Goal: Task Accomplishment & Management: Use online tool/utility

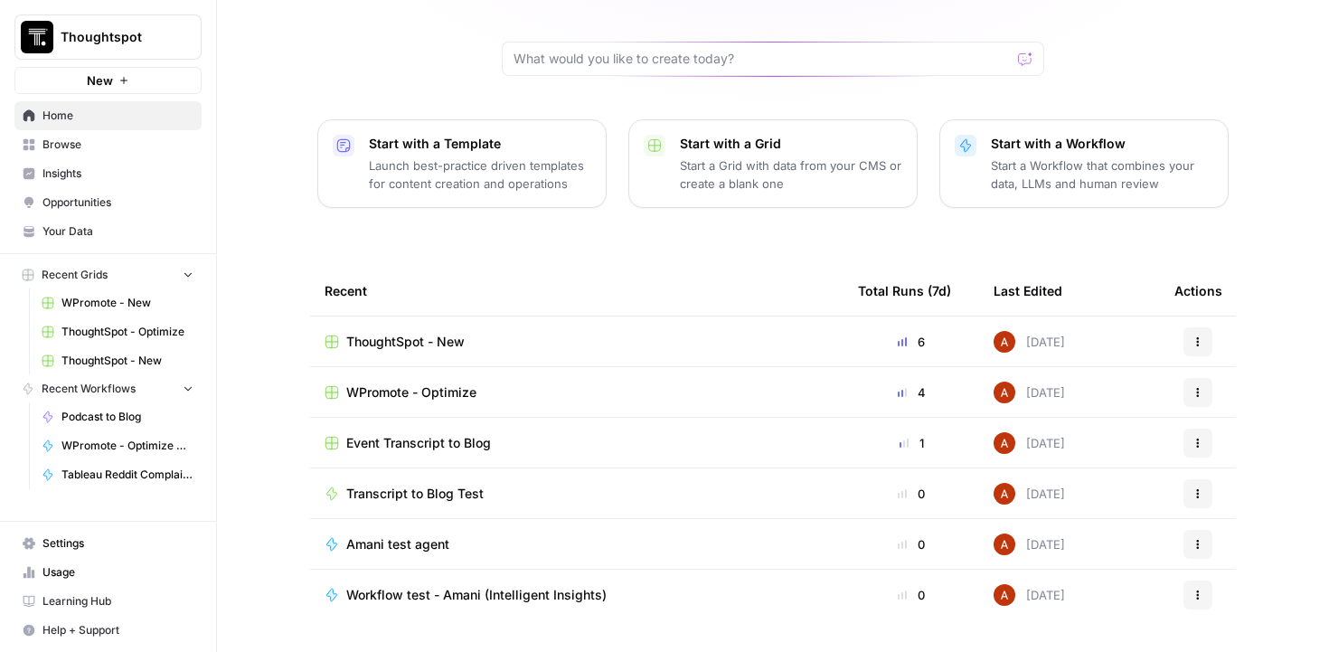
scroll to position [162, 0]
click at [432, 382] on span "WPromote - Optimize" at bounding box center [411, 391] width 130 height 18
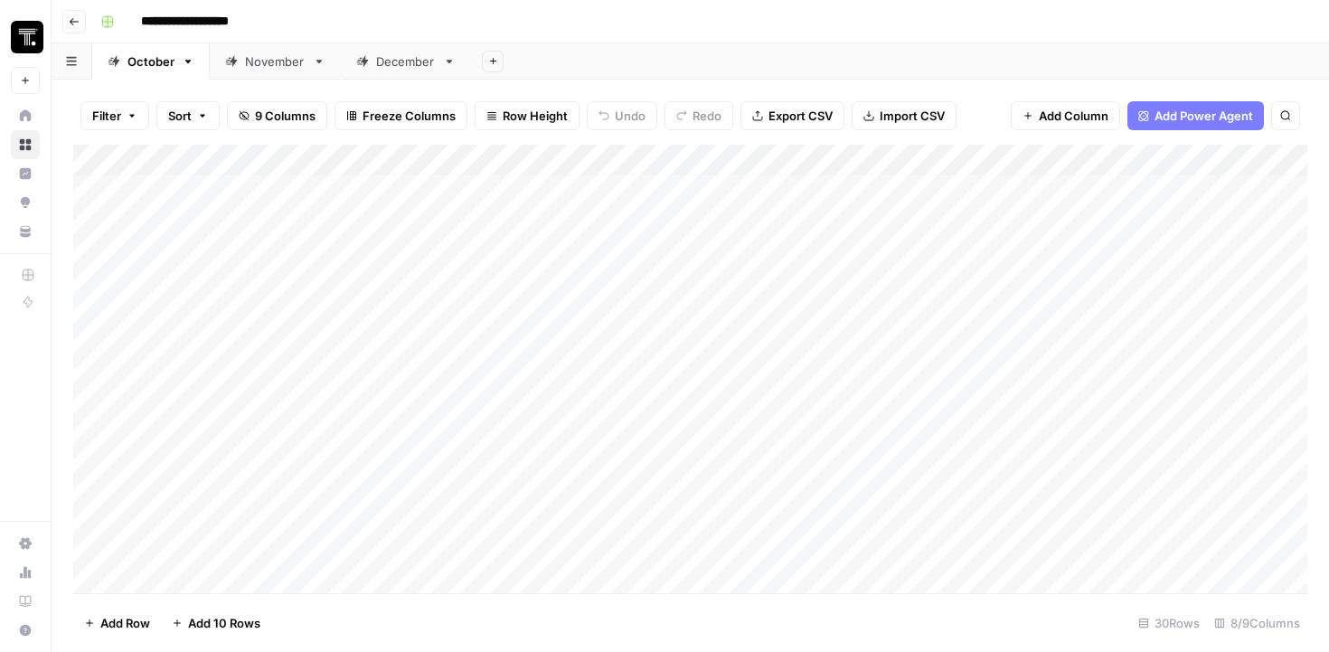
scroll to position [9, 0]
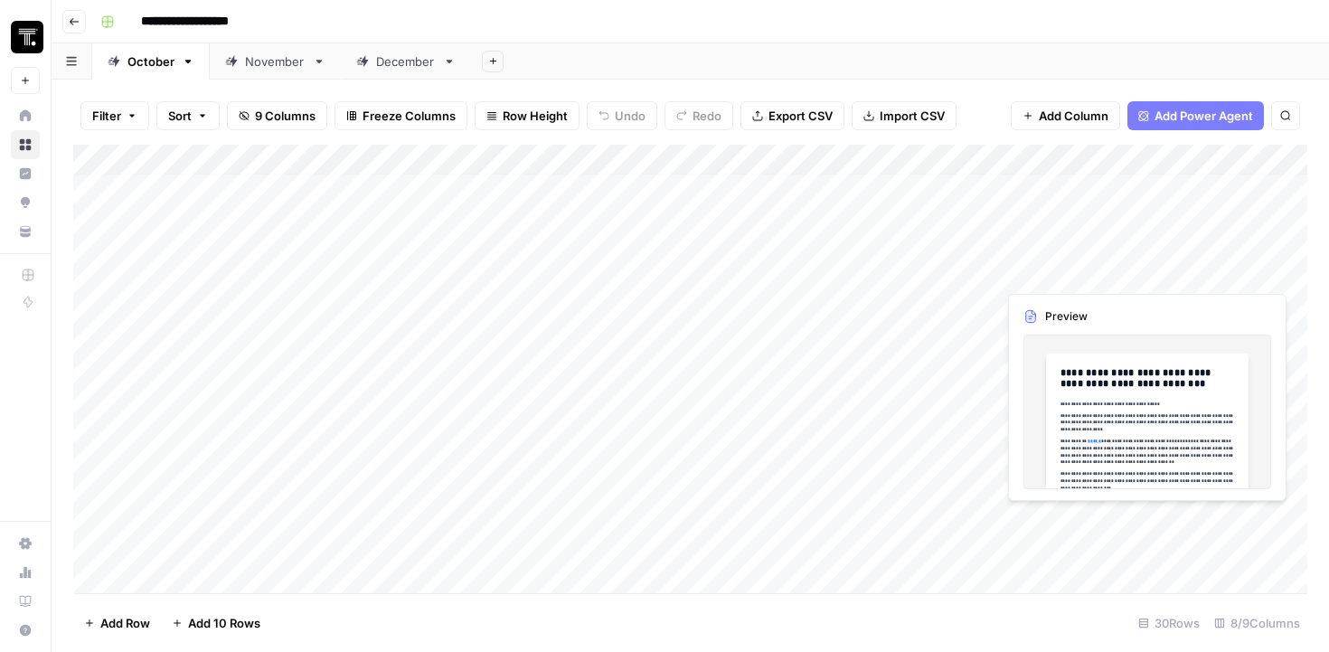
click at [1060, 267] on div "Add Column" at bounding box center [690, 369] width 1234 height 448
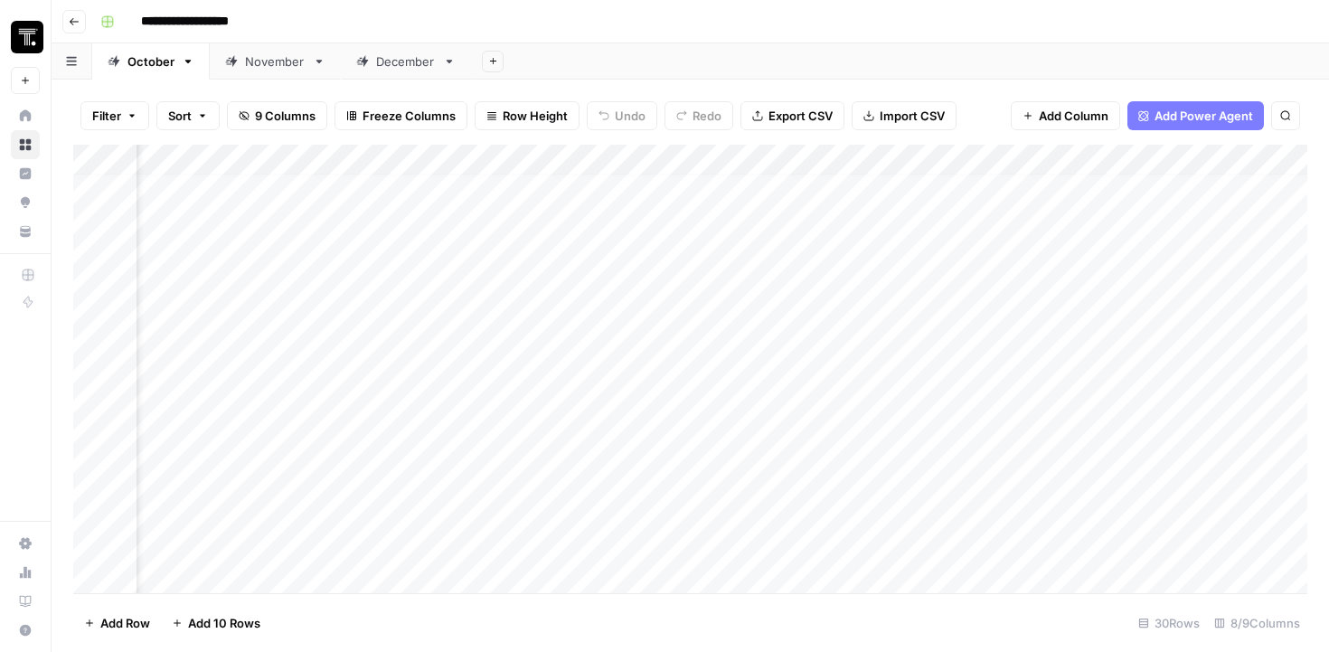
scroll to position [9, 81]
click at [1197, 271] on div "Add Column" at bounding box center [690, 369] width 1234 height 448
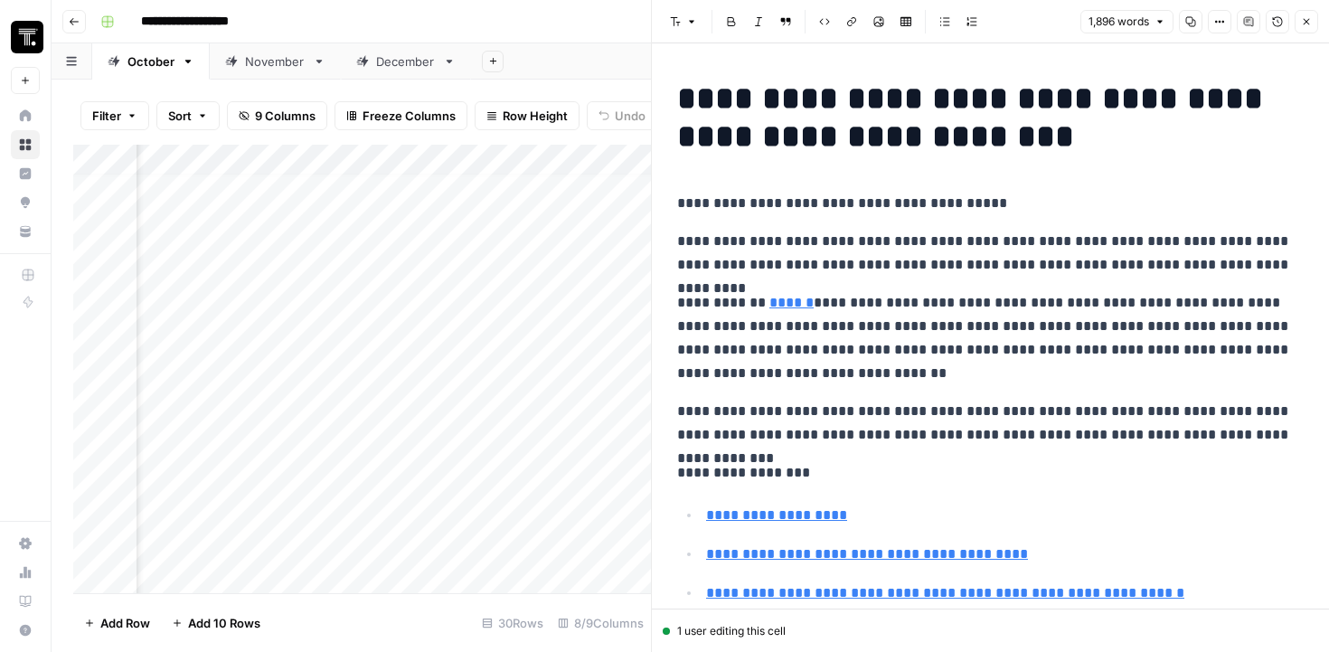
scroll to position [78, 0]
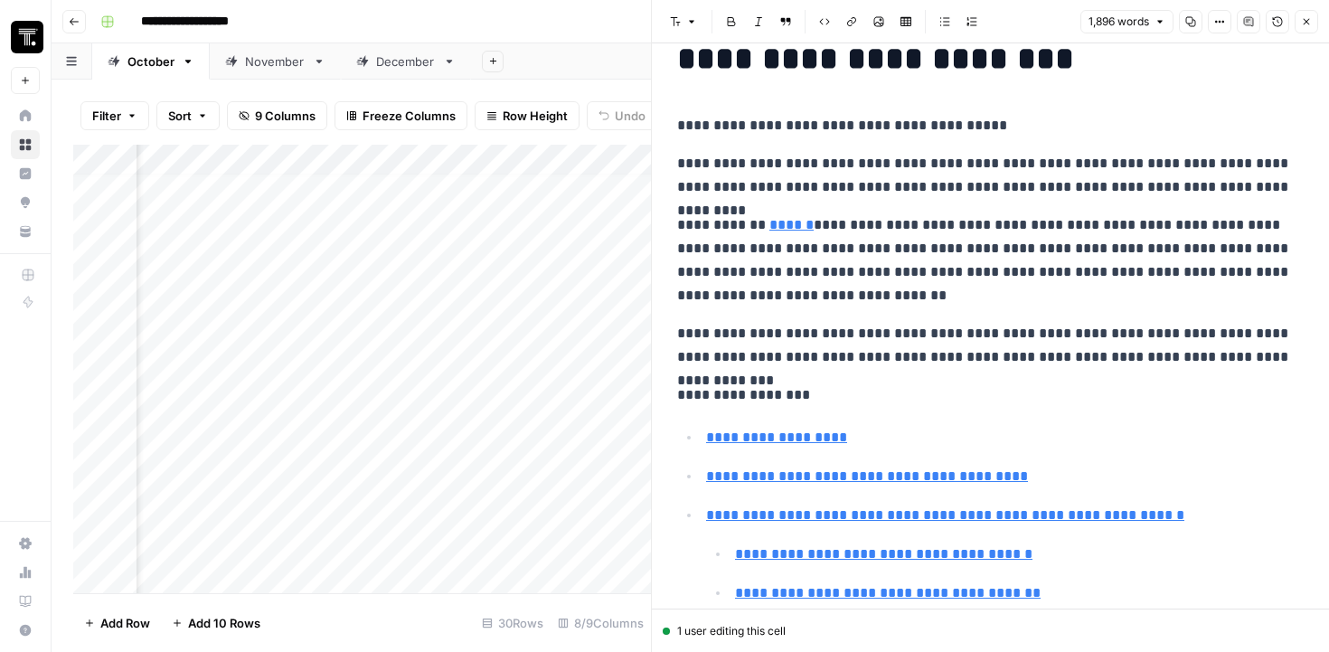
click at [1304, 19] on icon "button" at bounding box center [1306, 22] width 6 height 6
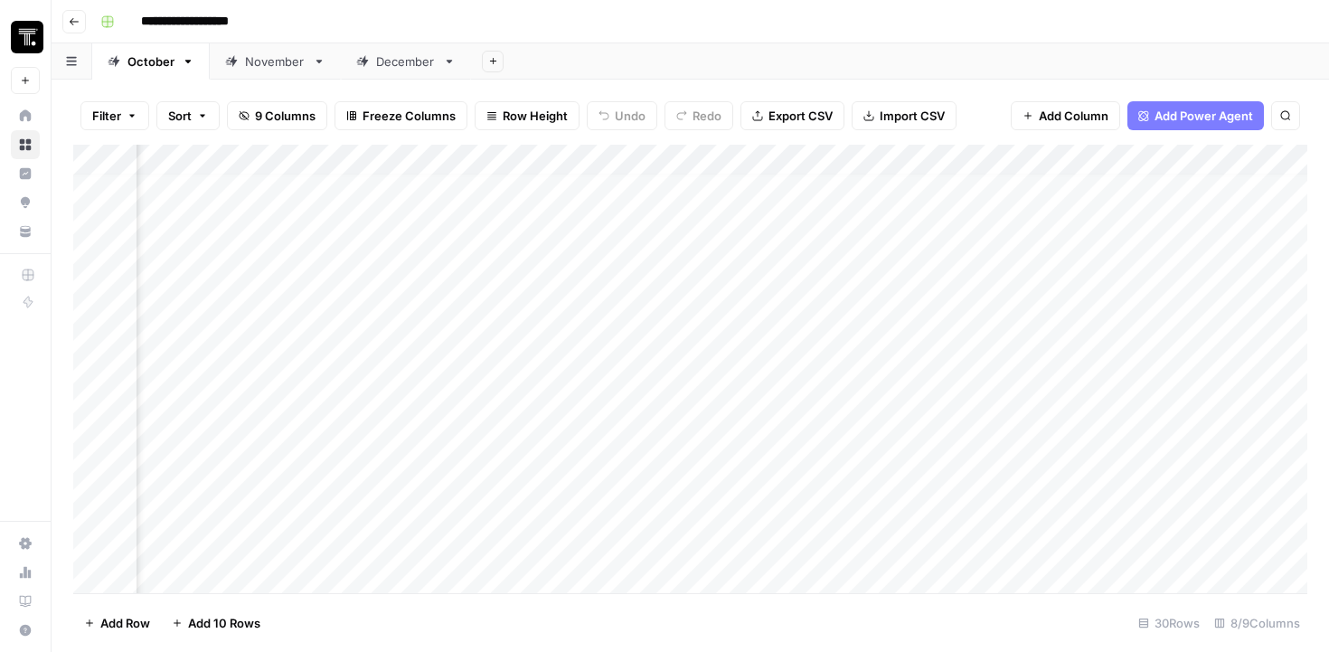
scroll to position [9, 700]
click at [982, 272] on div "Add Column" at bounding box center [690, 369] width 1234 height 448
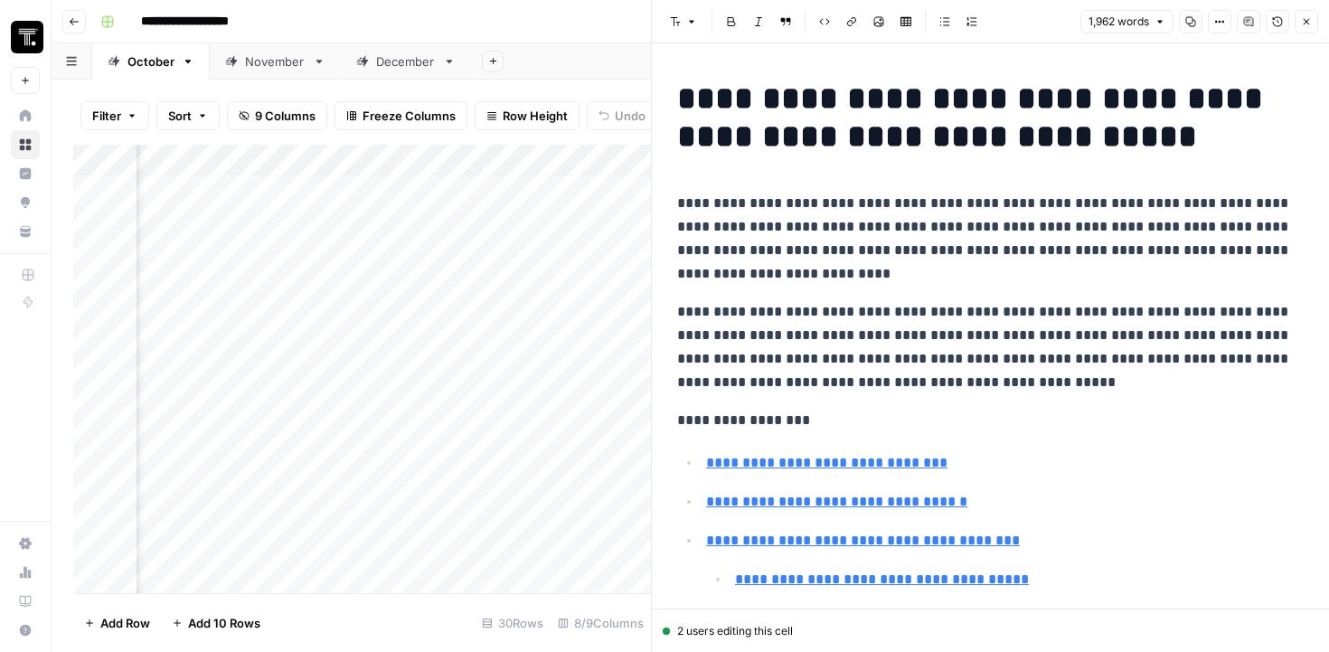
click at [1275, 20] on icon "button" at bounding box center [1277, 21] width 11 height 11
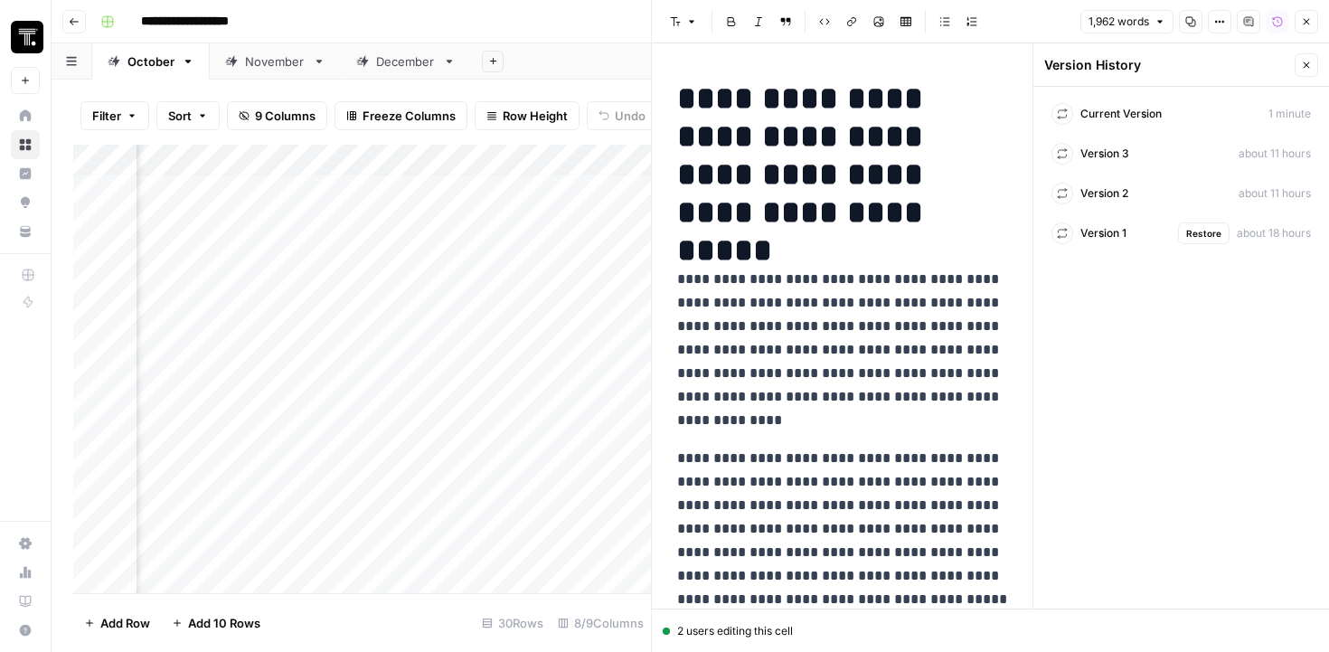
click at [1124, 236] on span "Version 1" at bounding box center [1103, 233] width 46 height 16
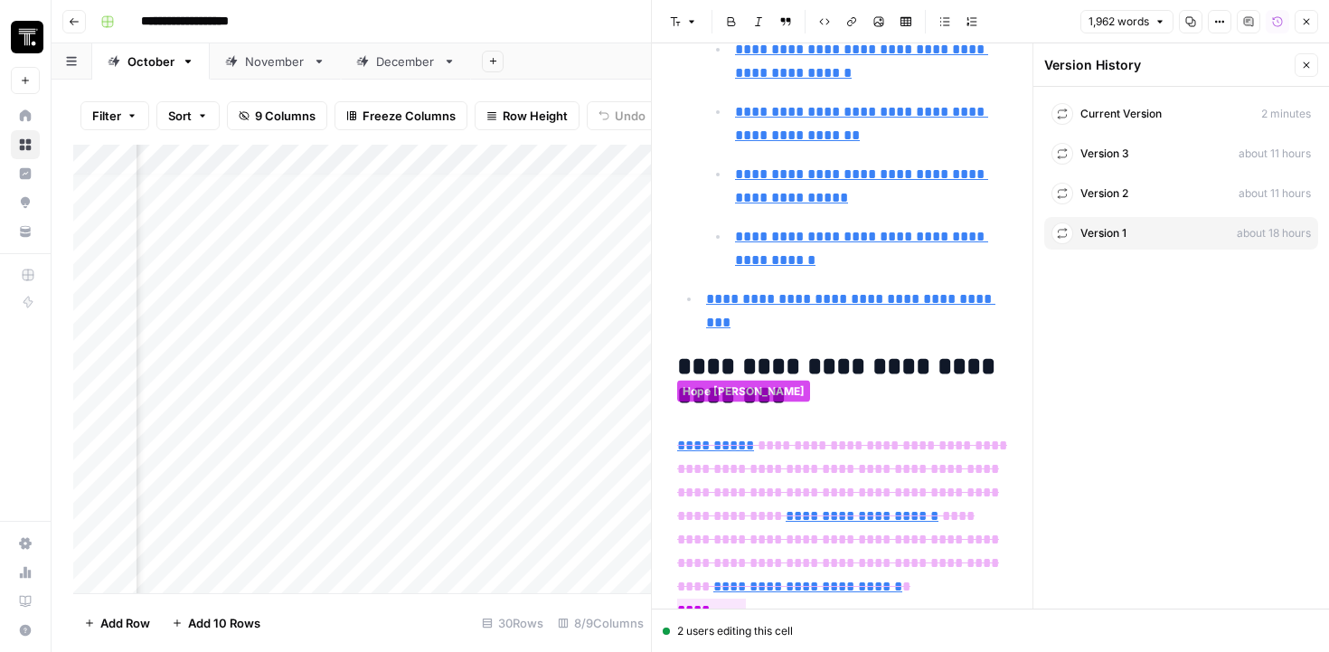
type input "[URL][DOMAIN_NAME]"
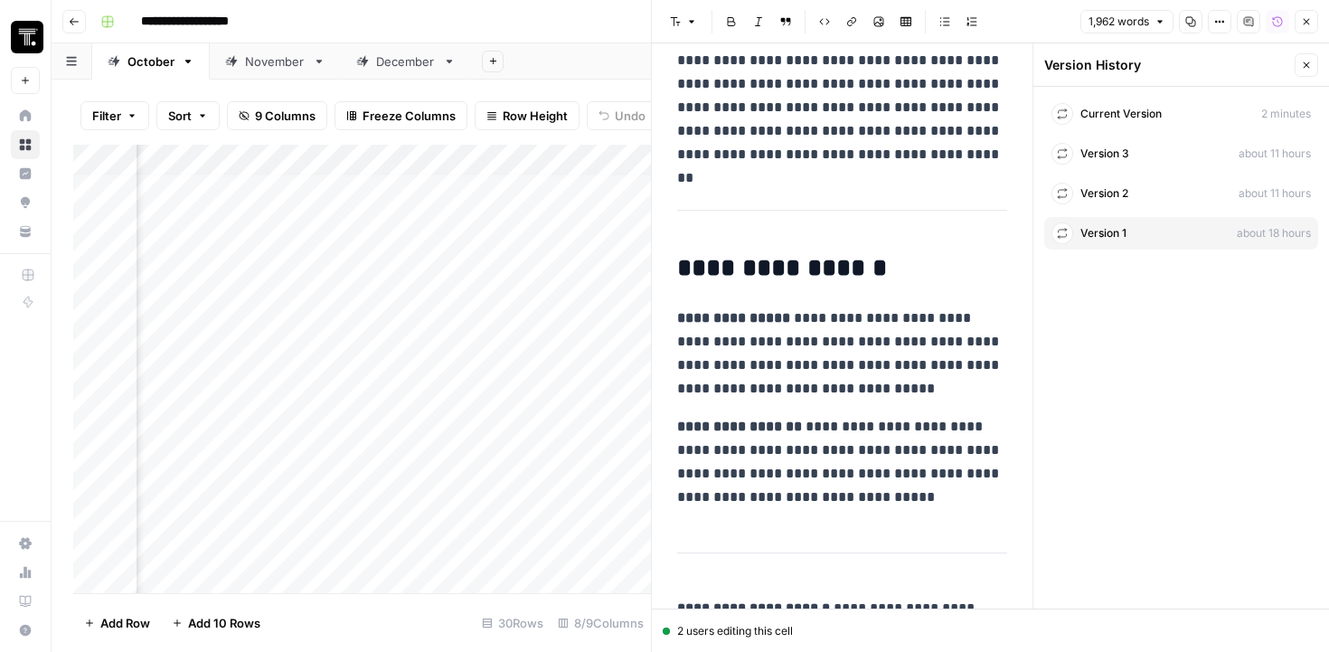
scroll to position [10826, 0]
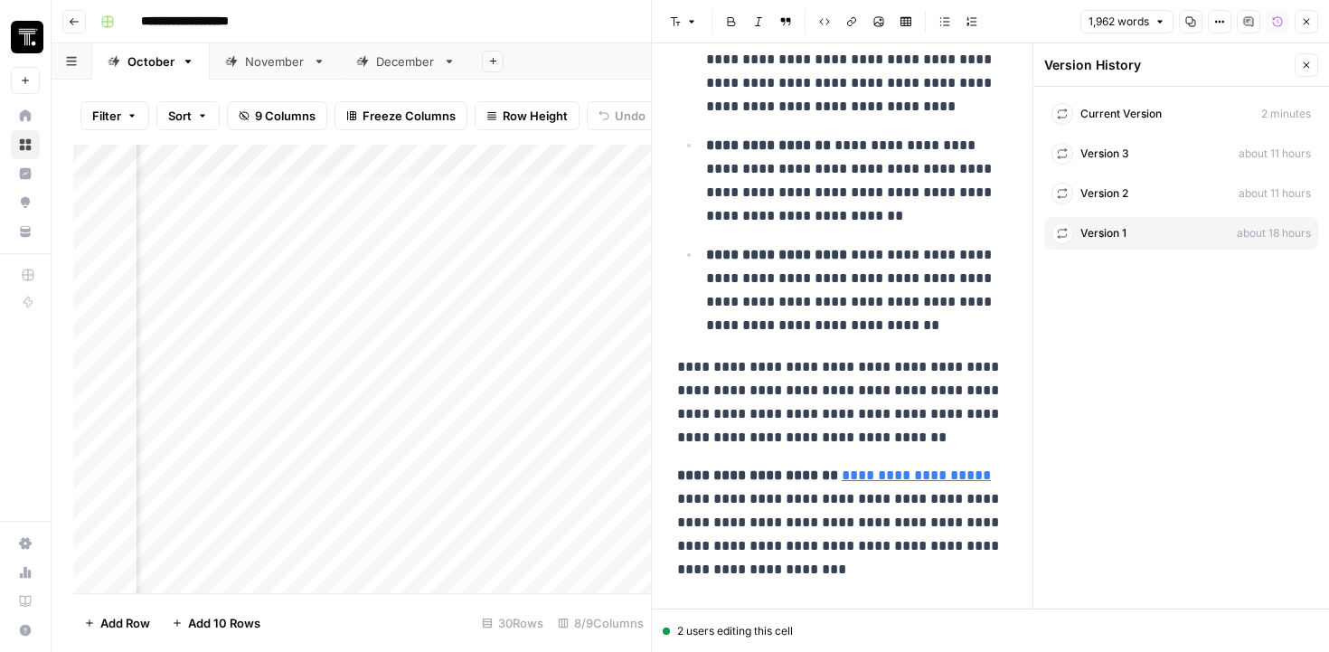
click at [1306, 66] on icon "button" at bounding box center [1306, 65] width 11 height 11
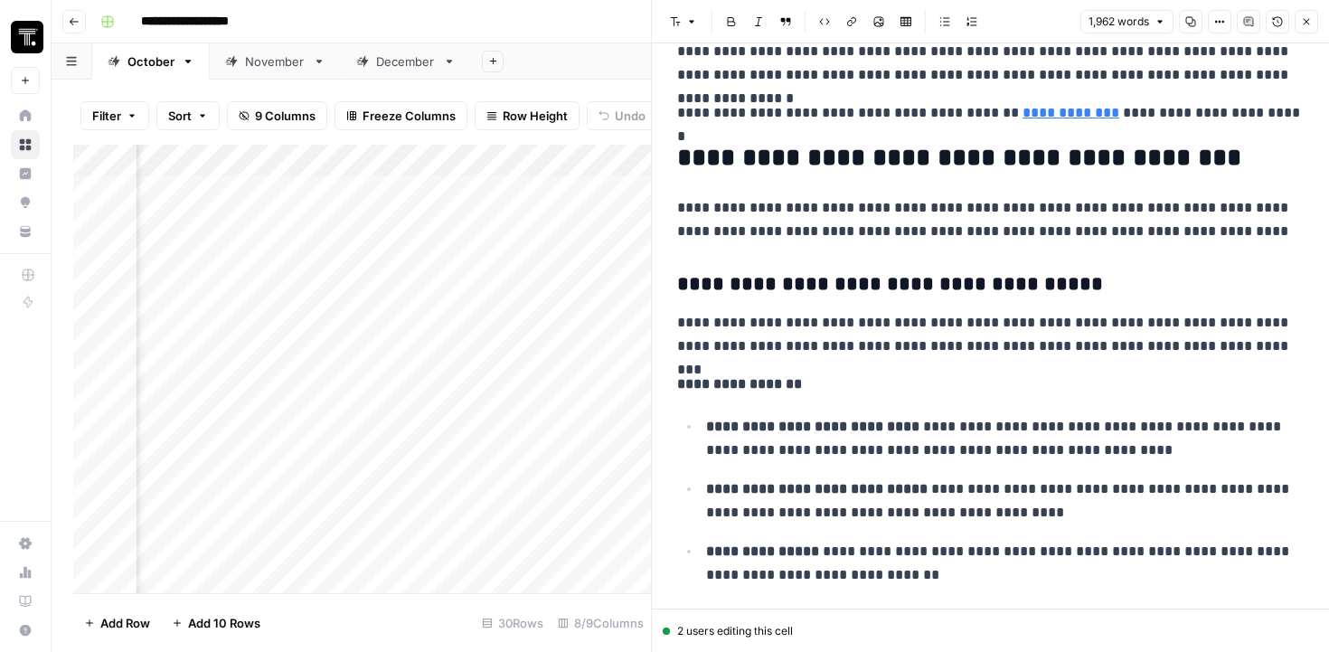
scroll to position [1656, 0]
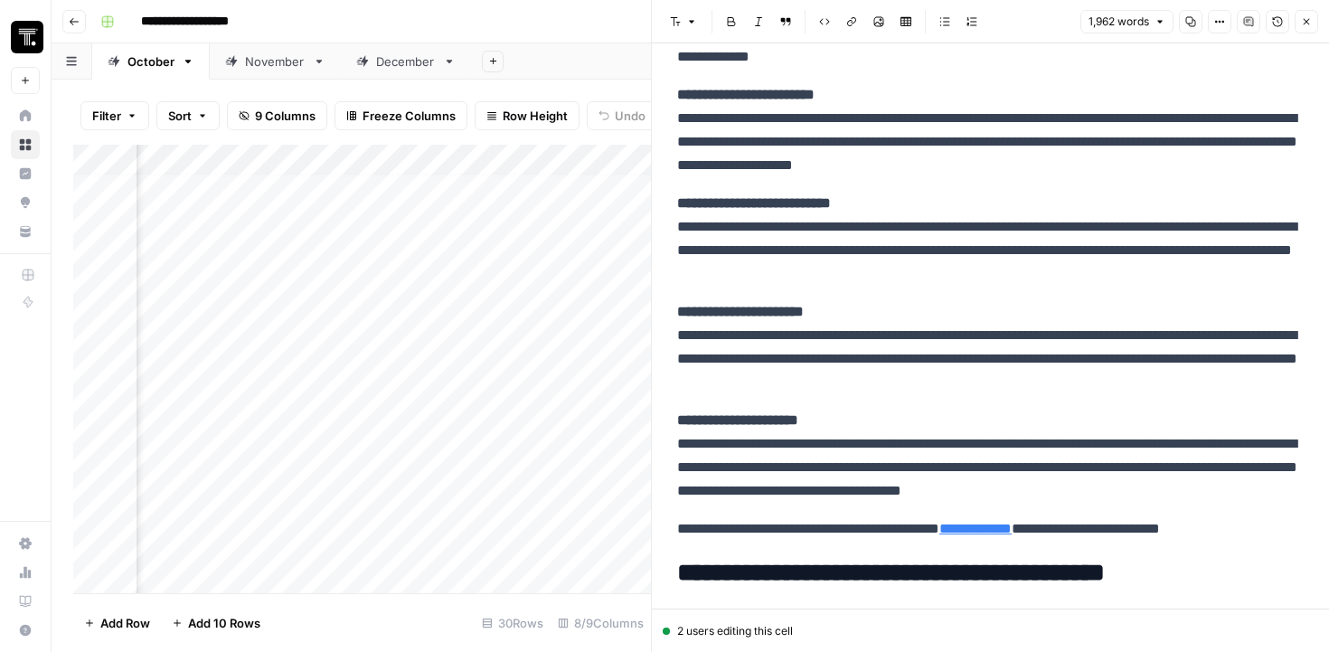
click at [1301, 28] on button "Close" at bounding box center [1305, 21] width 23 height 23
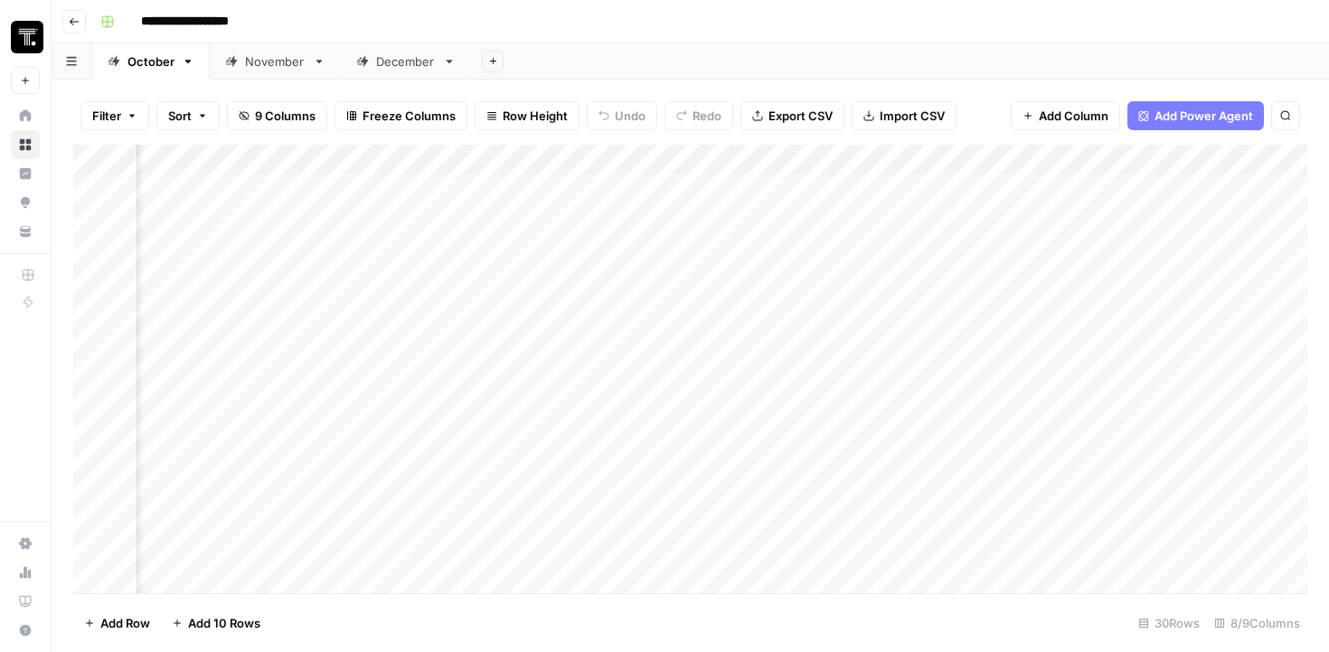
scroll to position [0, 419]
click at [861, 253] on div "Add Column" at bounding box center [690, 369] width 1234 height 448
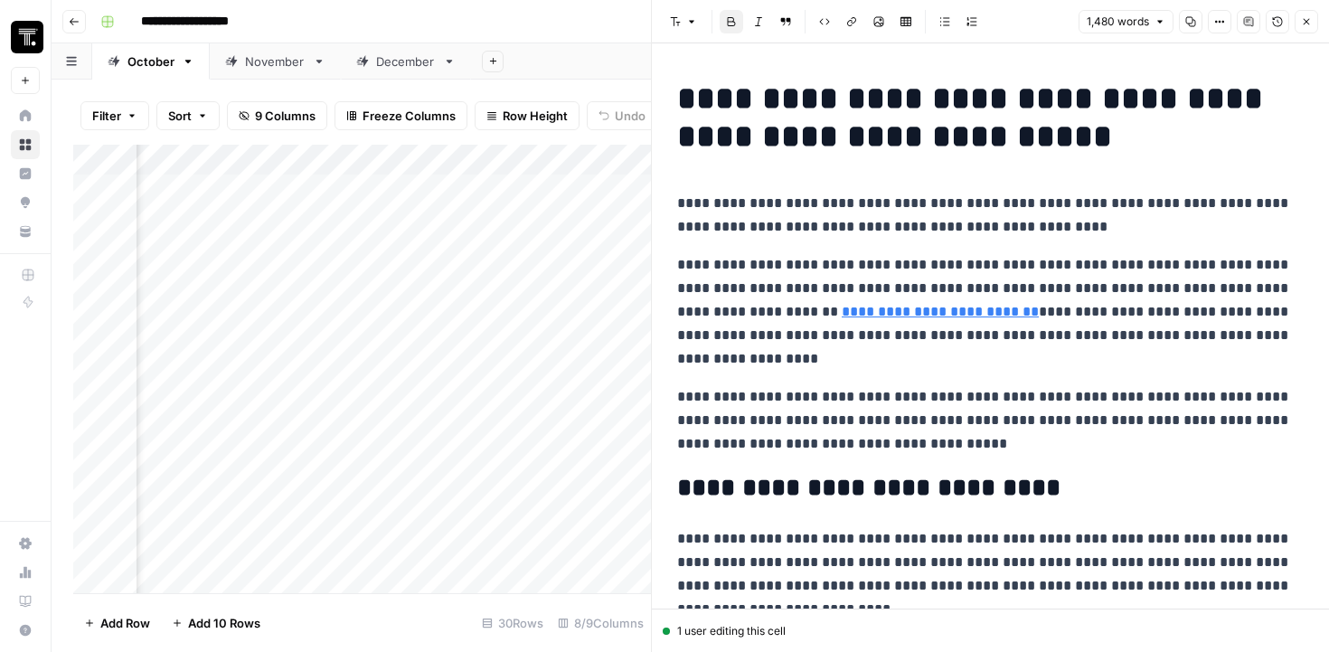
scroll to position [23, 0]
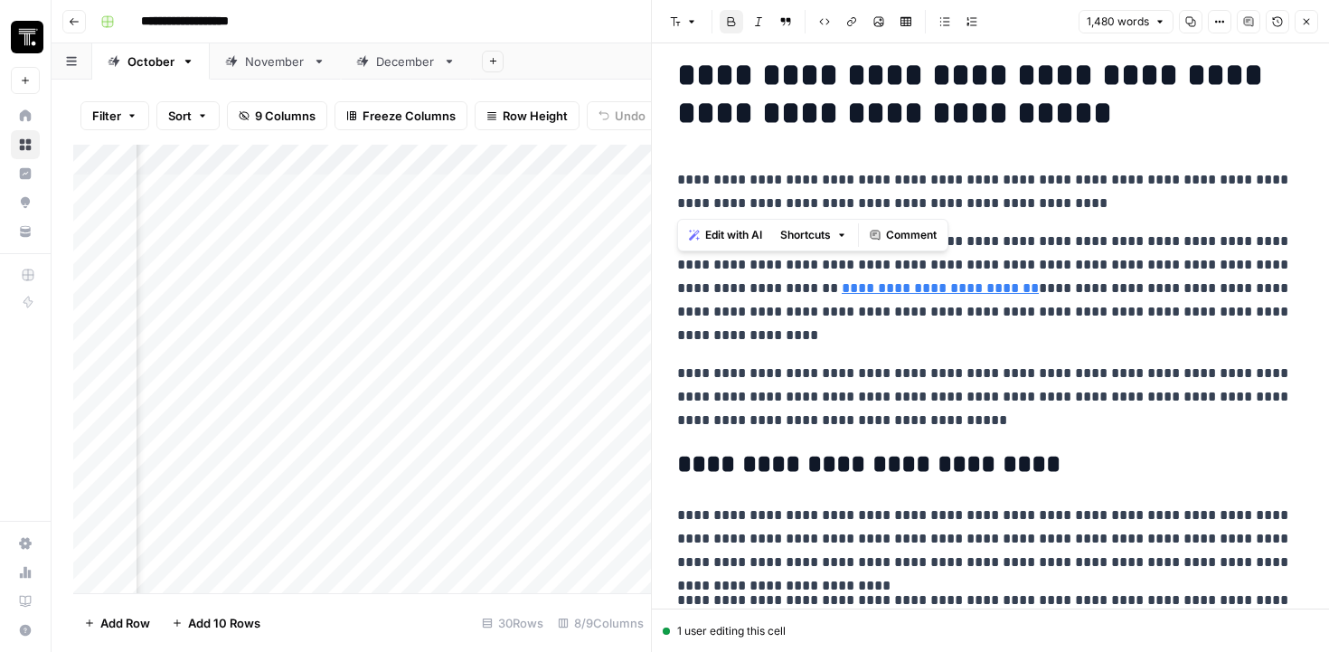
drag, startPoint x: 675, startPoint y: 185, endPoint x: 1085, endPoint y: 199, distance: 410.5
click at [1085, 199] on p "**********" at bounding box center [990, 191] width 626 height 47
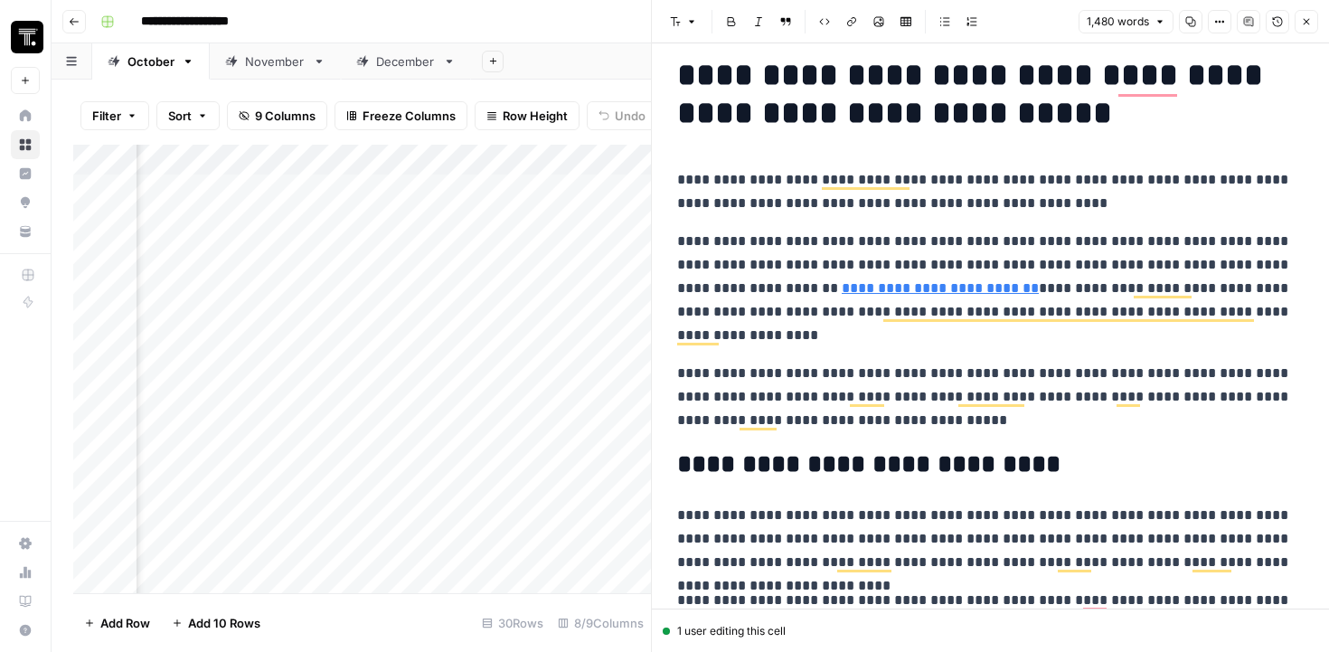
click at [1306, 30] on button "Close" at bounding box center [1305, 21] width 23 height 23
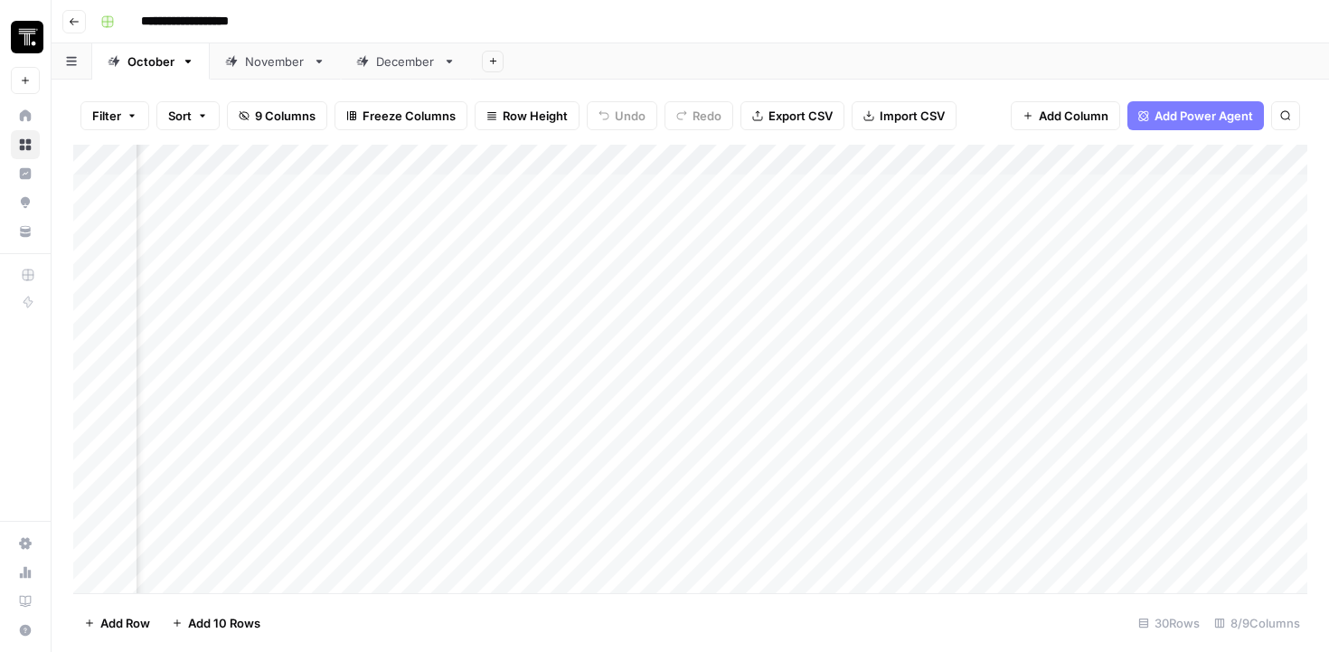
scroll to position [0, 517]
click at [1169, 251] on div "Add Column" at bounding box center [690, 369] width 1234 height 448
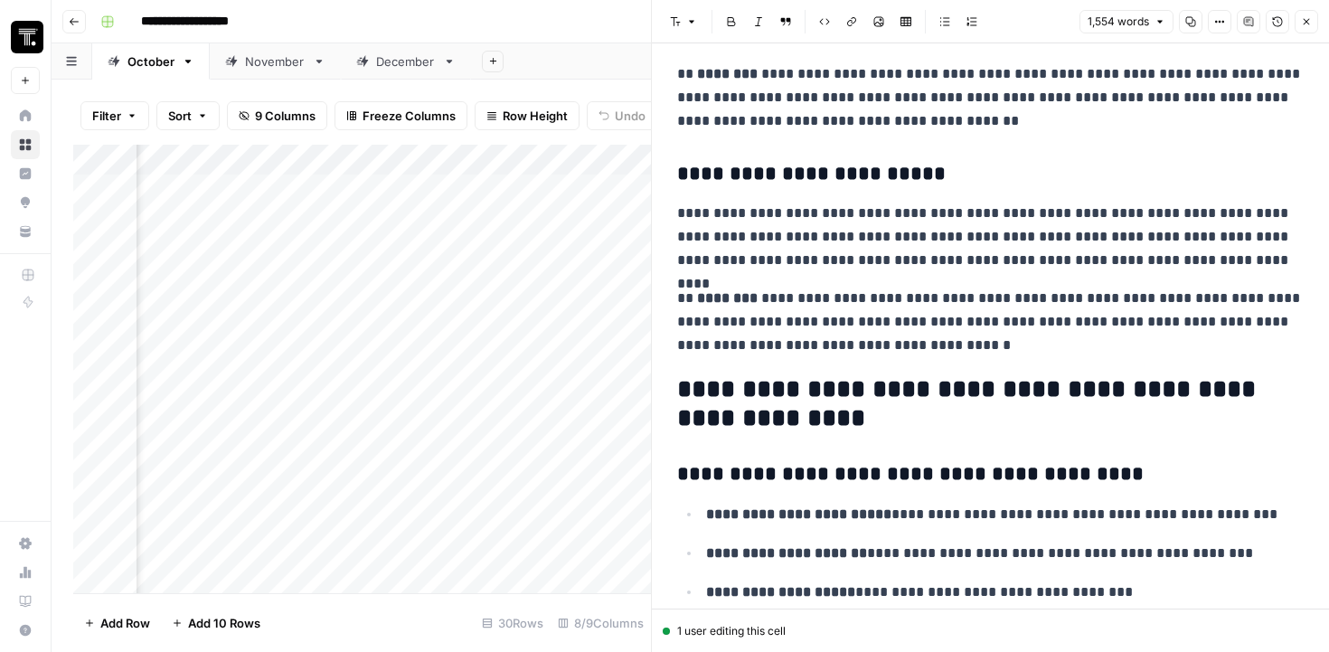
scroll to position [3142, 0]
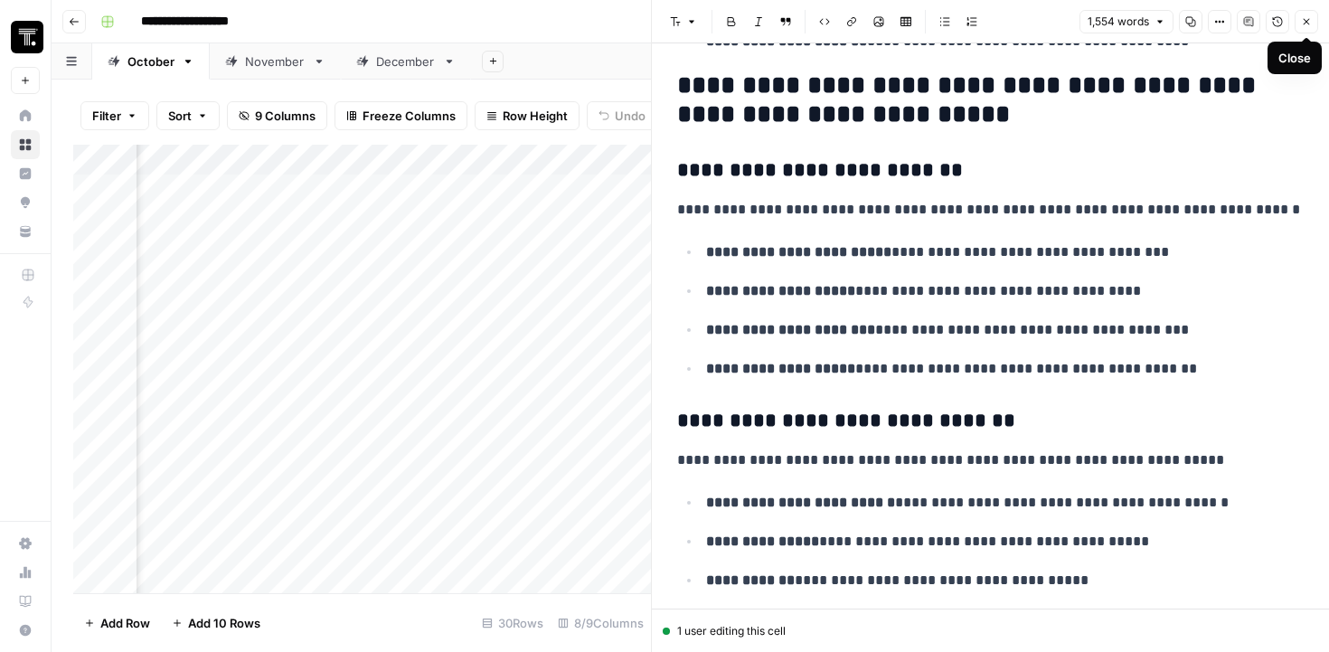
click at [1305, 31] on button "Close" at bounding box center [1305, 21] width 23 height 23
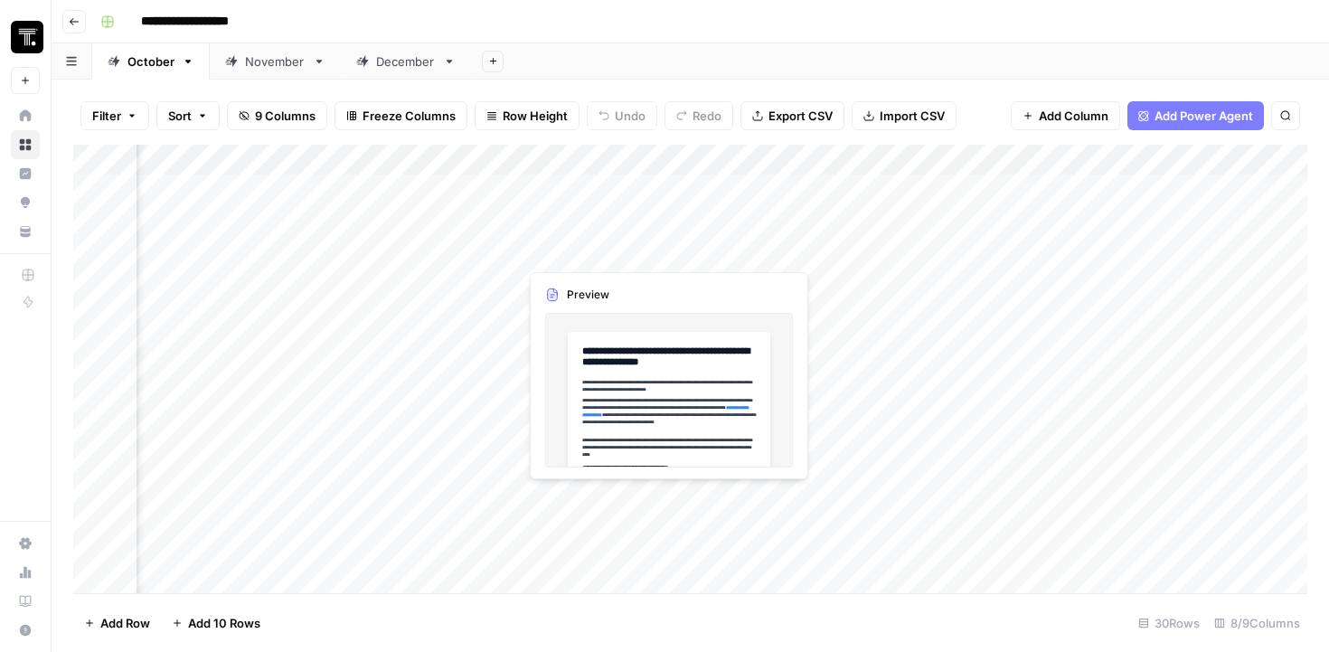
click at [656, 240] on div "Add Column" at bounding box center [690, 369] width 1234 height 448
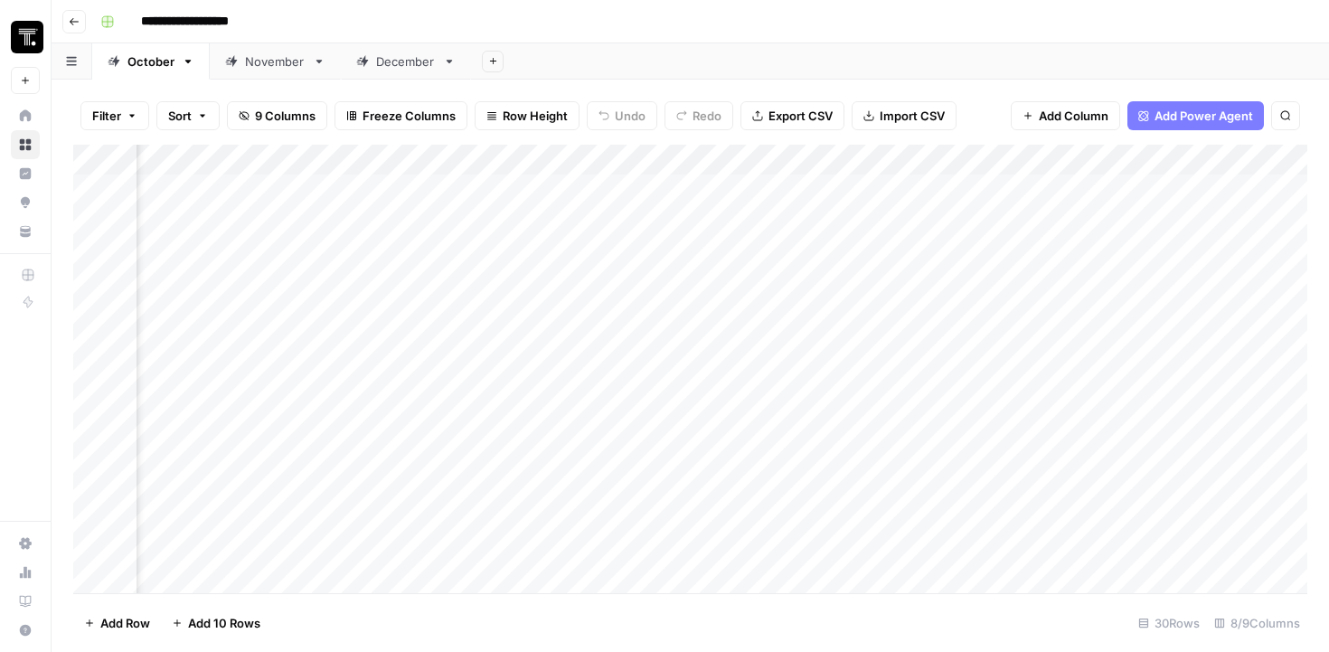
click at [766, 249] on div "Add Column" at bounding box center [690, 369] width 1234 height 448
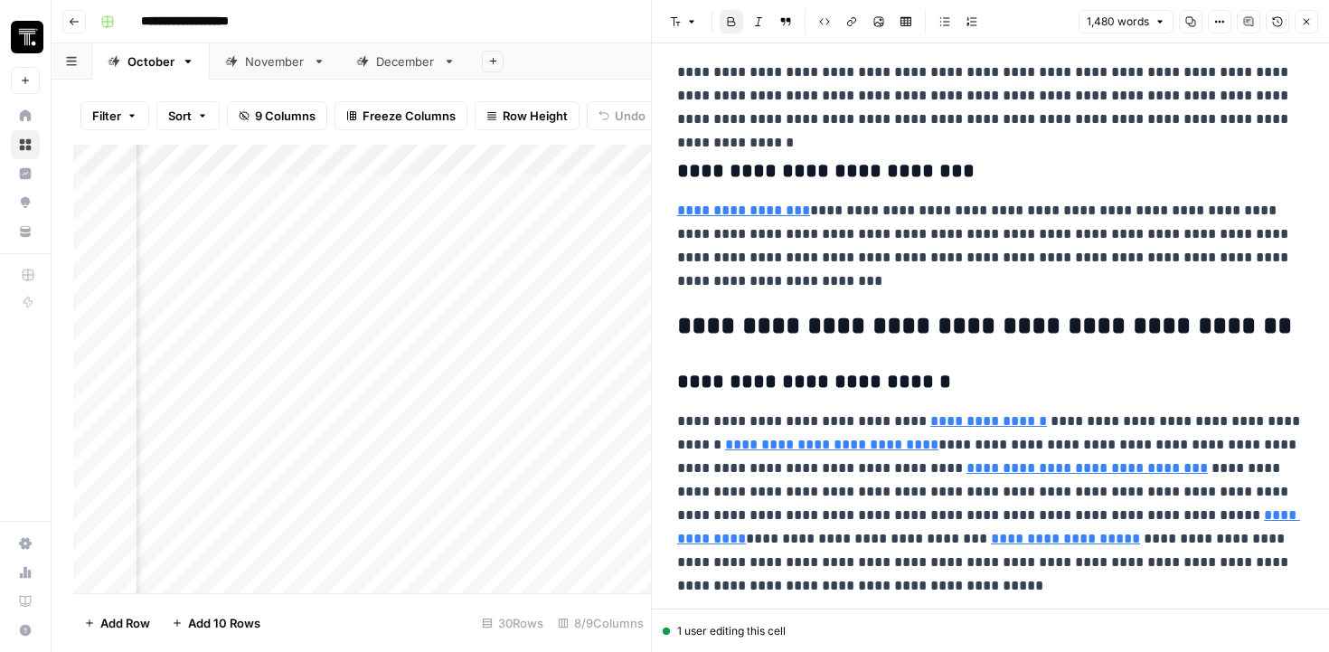
scroll to position [520, 0]
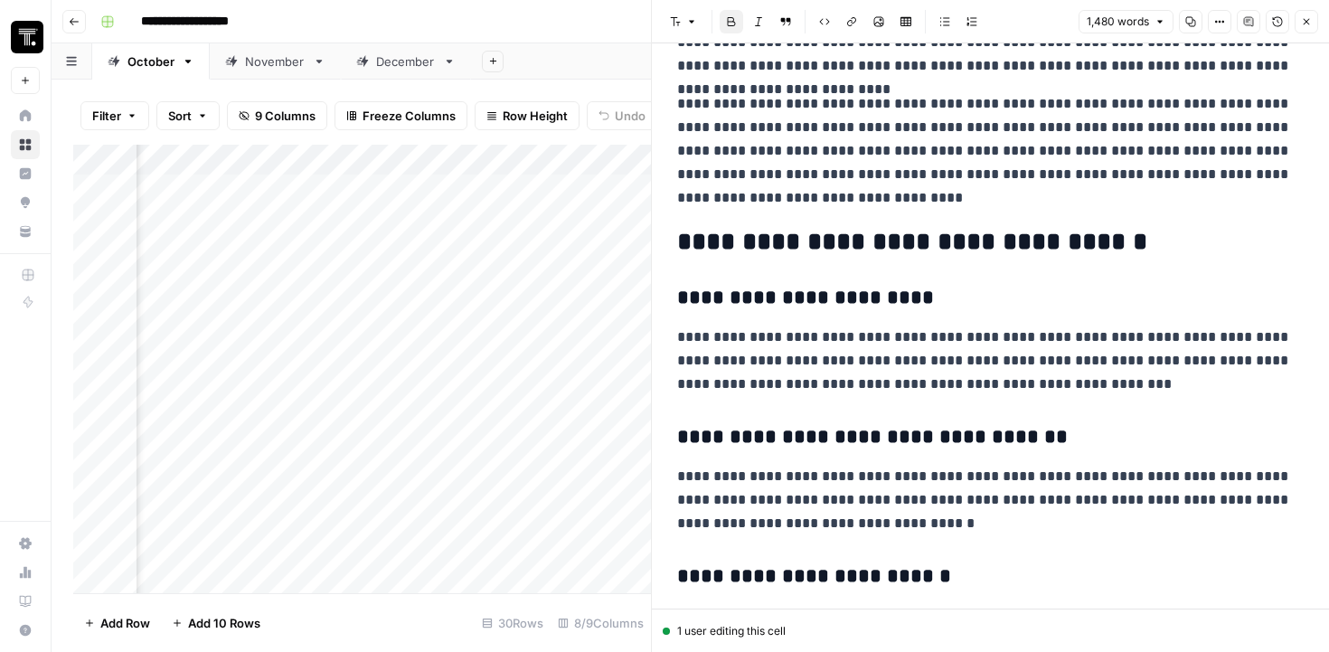
click at [1303, 23] on icon "button" at bounding box center [1306, 22] width 6 height 6
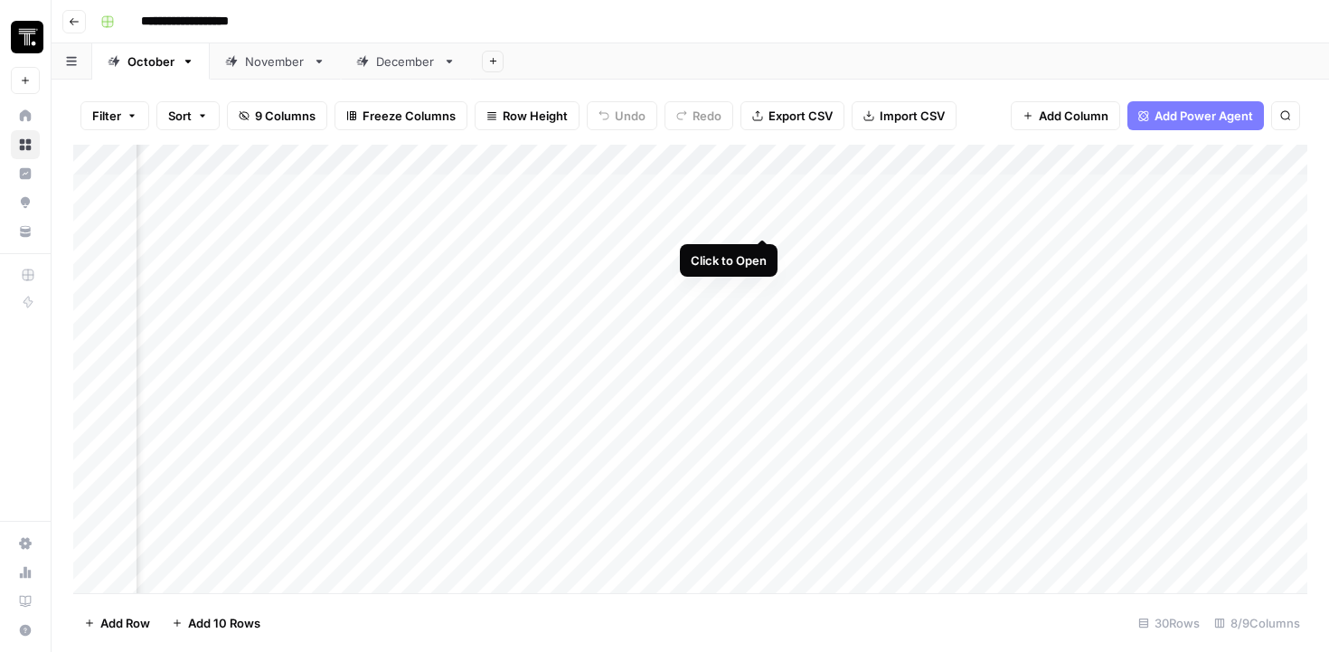
click at [757, 225] on div "Add Column" at bounding box center [690, 369] width 1234 height 448
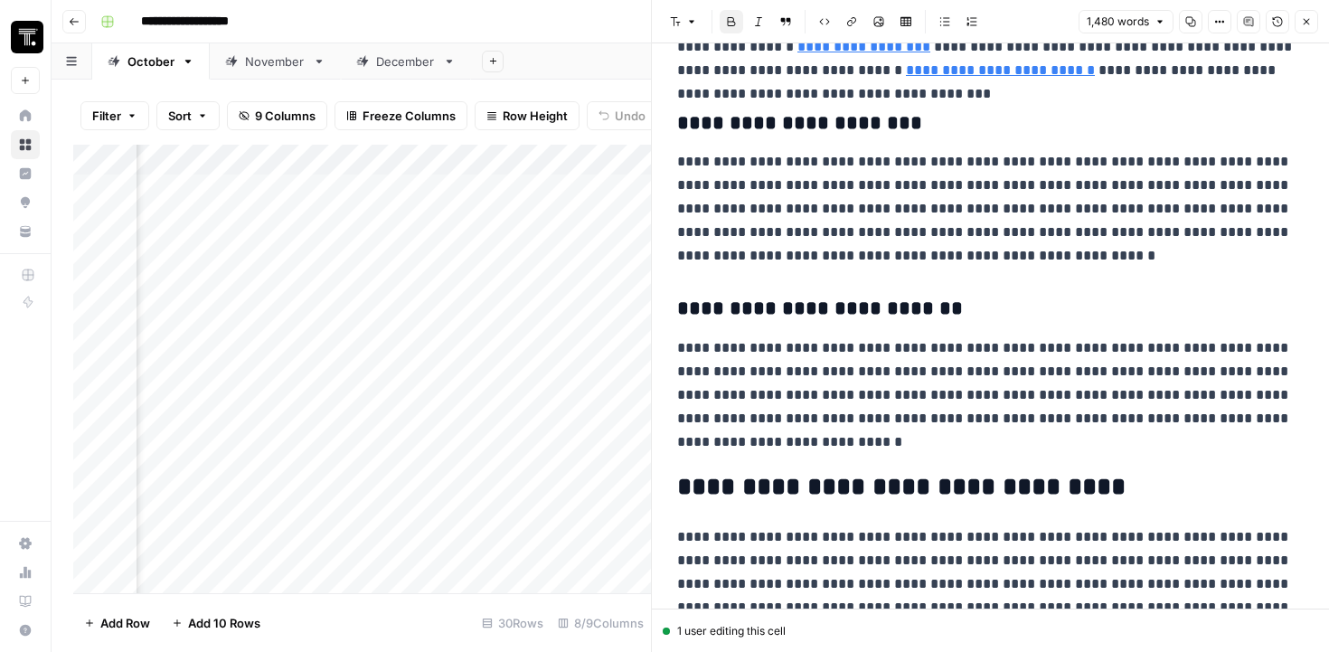
scroll to position [3713, 0]
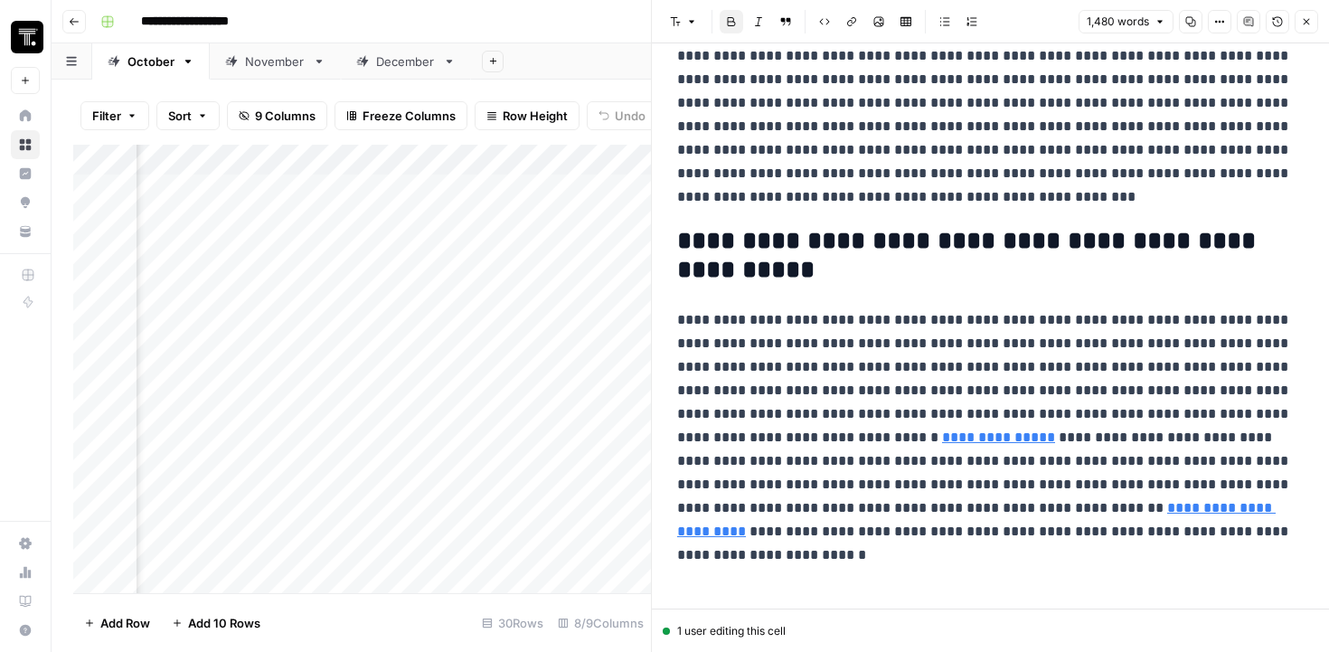
click at [1299, 26] on button "Close" at bounding box center [1305, 21] width 23 height 23
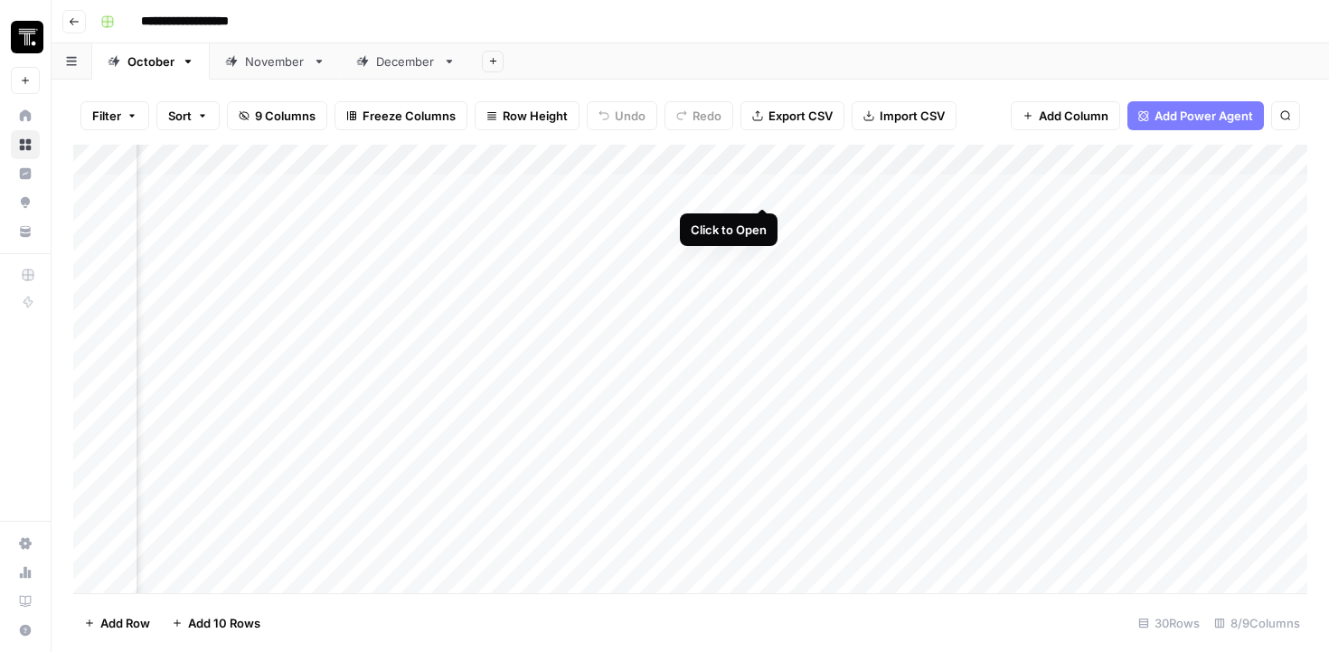
click at [765, 188] on div "Add Column" at bounding box center [690, 369] width 1234 height 448
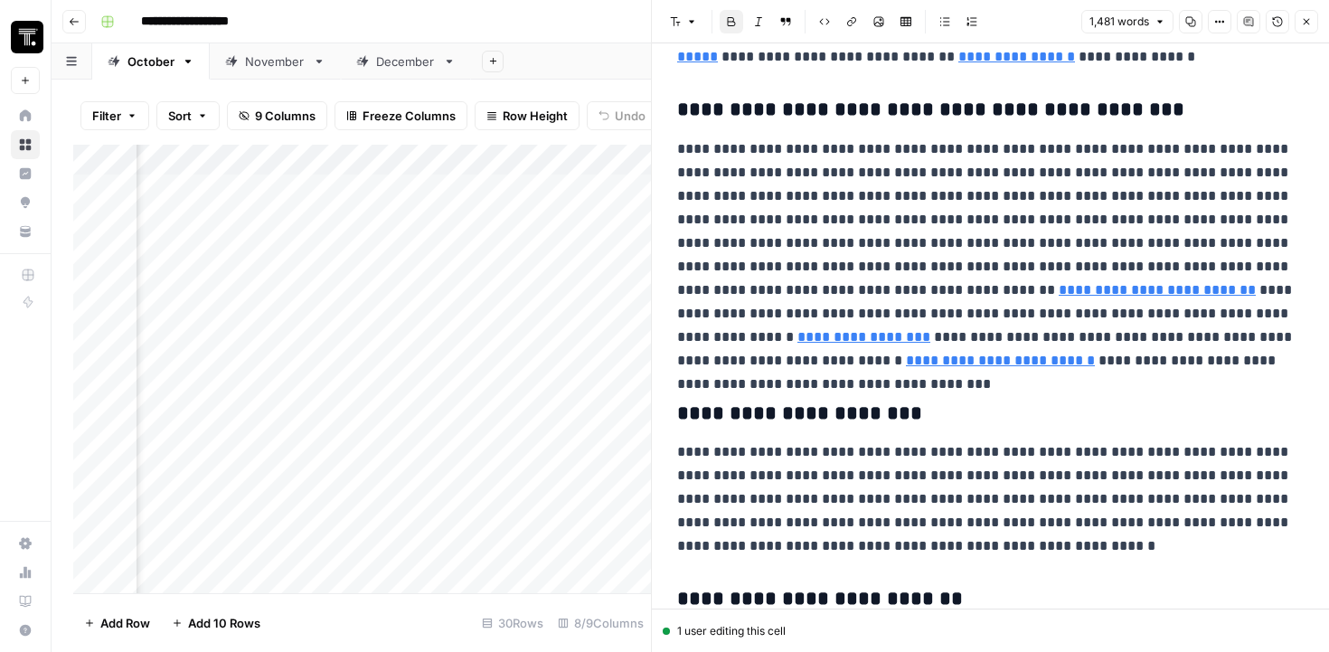
scroll to position [3751, 0]
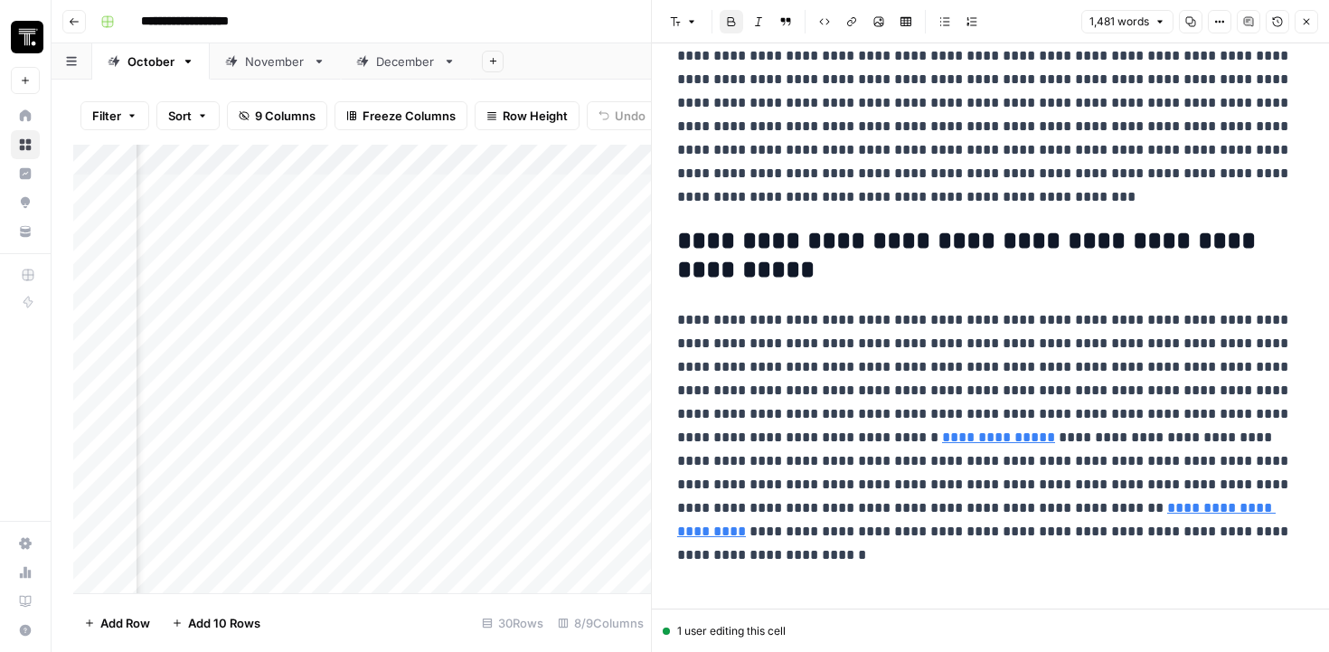
click at [1298, 20] on button "Close" at bounding box center [1305, 21] width 23 height 23
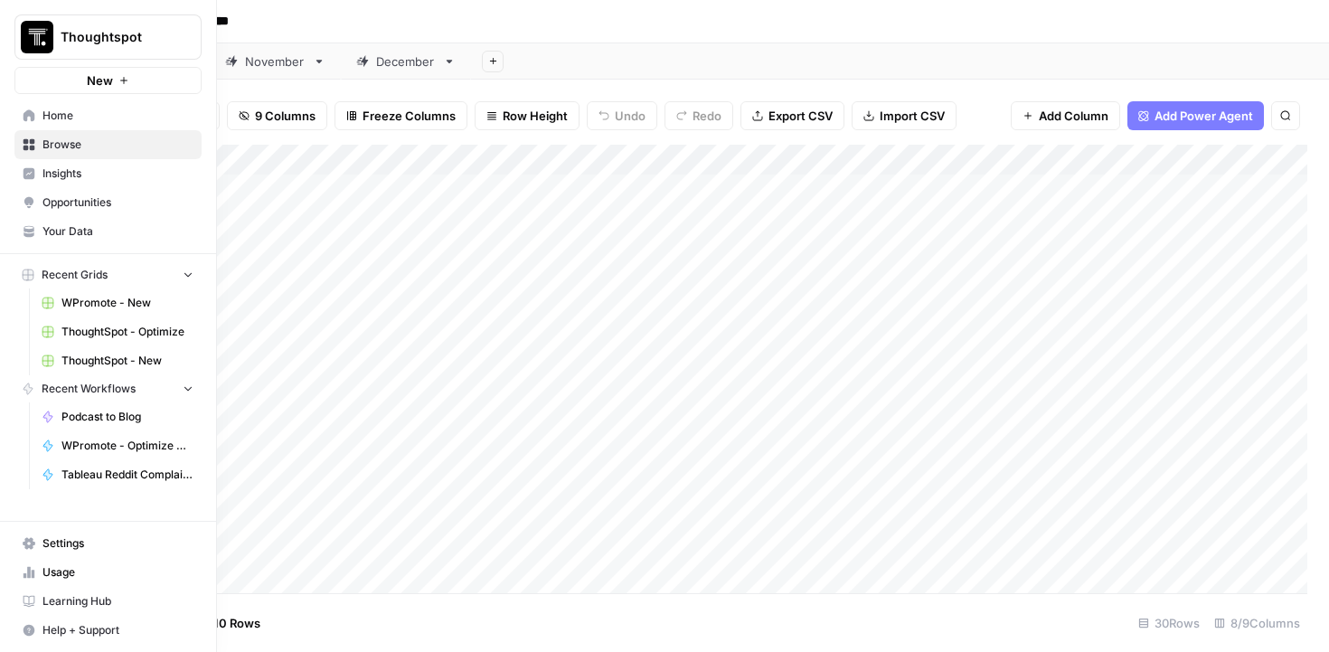
click at [101, 296] on span "WPromote - New" at bounding box center [127, 303] width 132 height 16
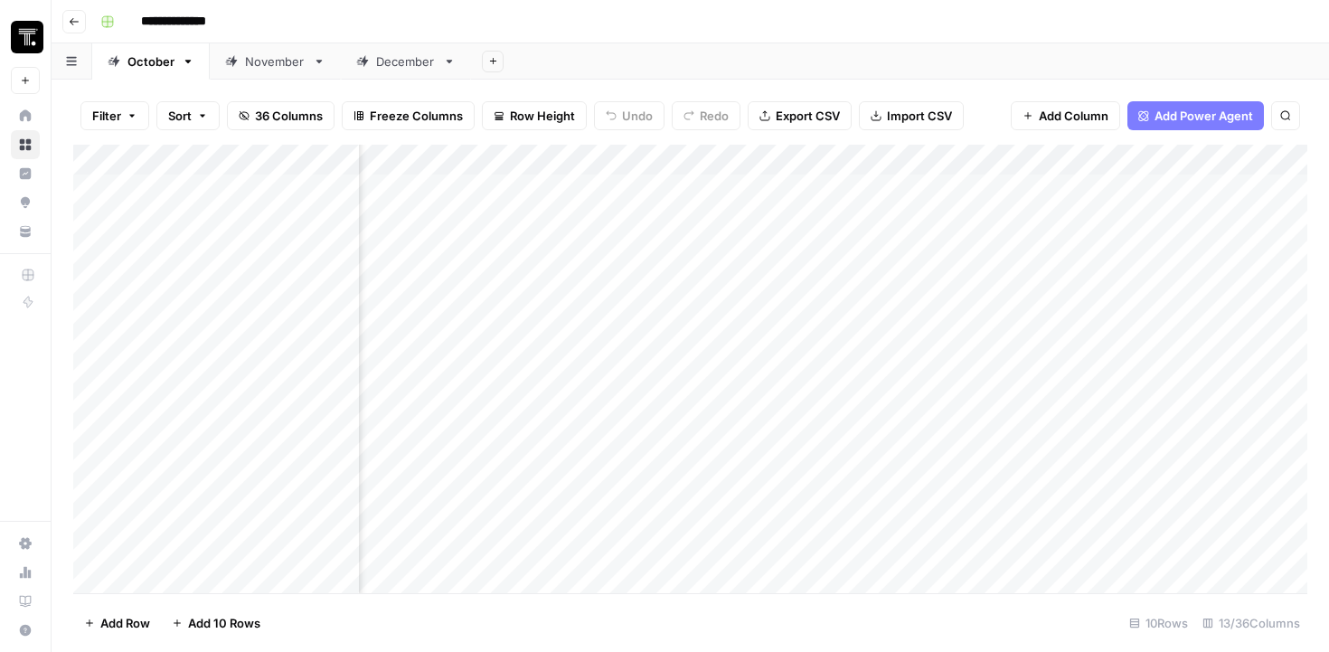
scroll to position [0, 1351]
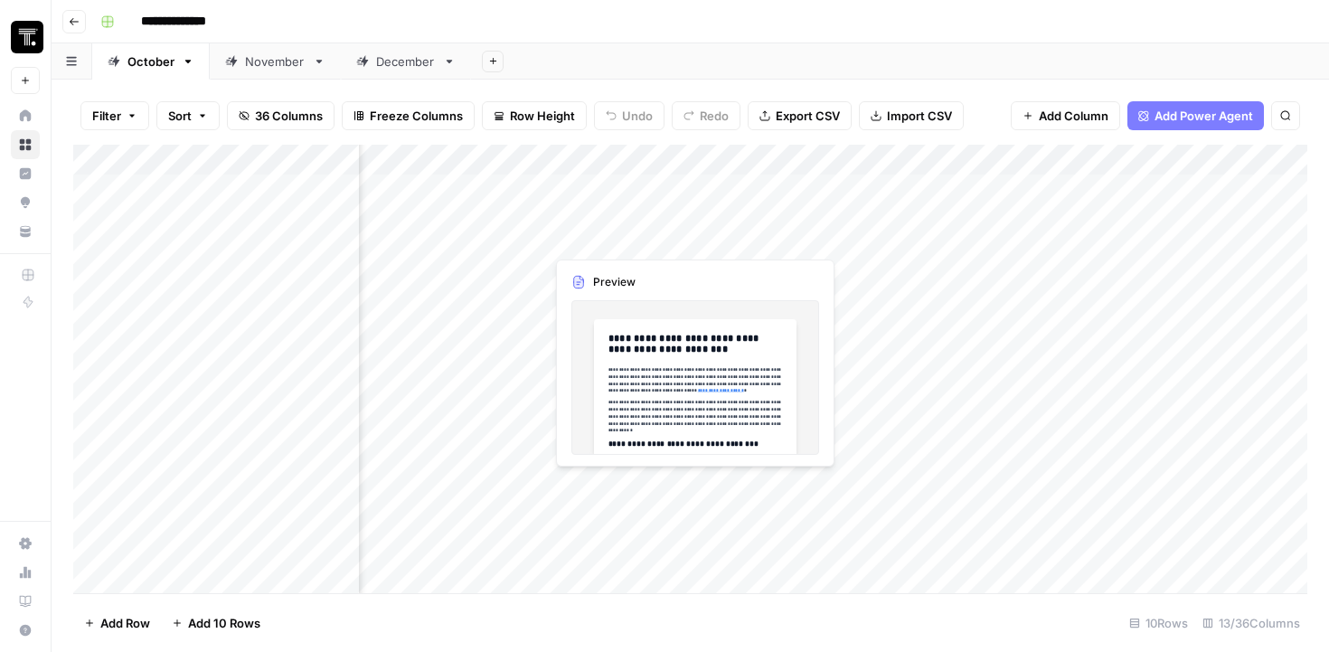
click at [728, 229] on div "Add Column" at bounding box center [690, 369] width 1234 height 448
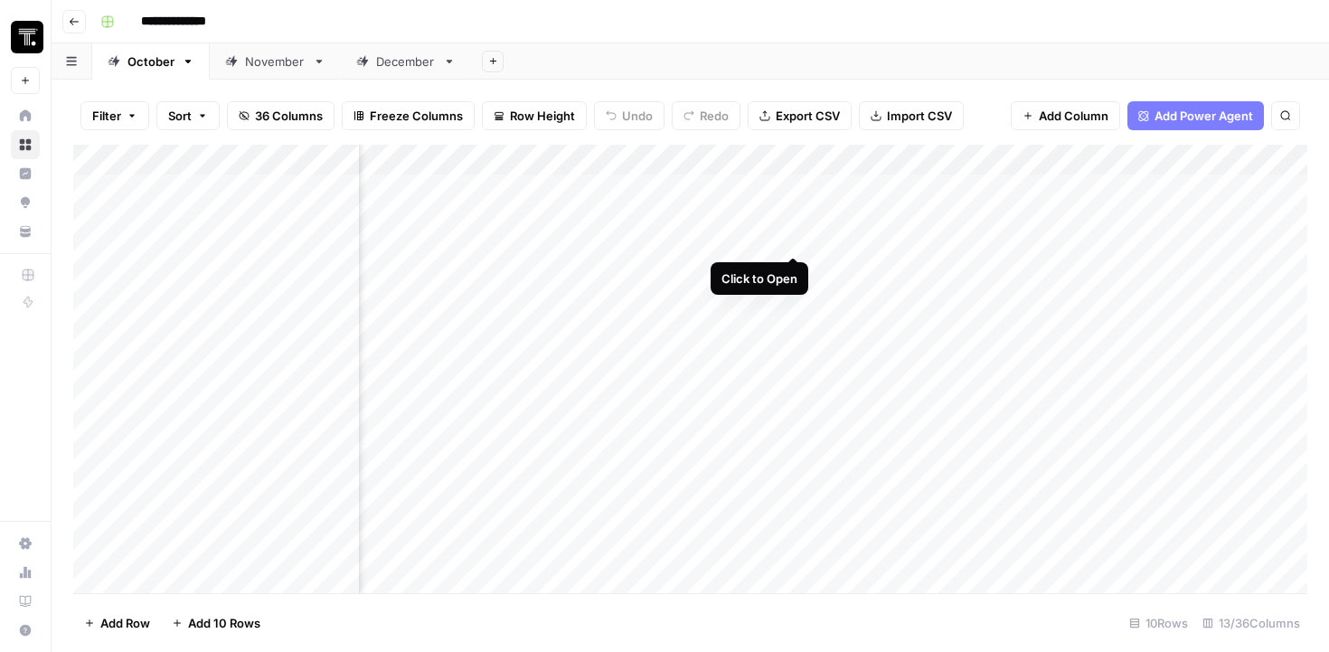
click at [795, 190] on div "Add Column" at bounding box center [690, 369] width 1234 height 448
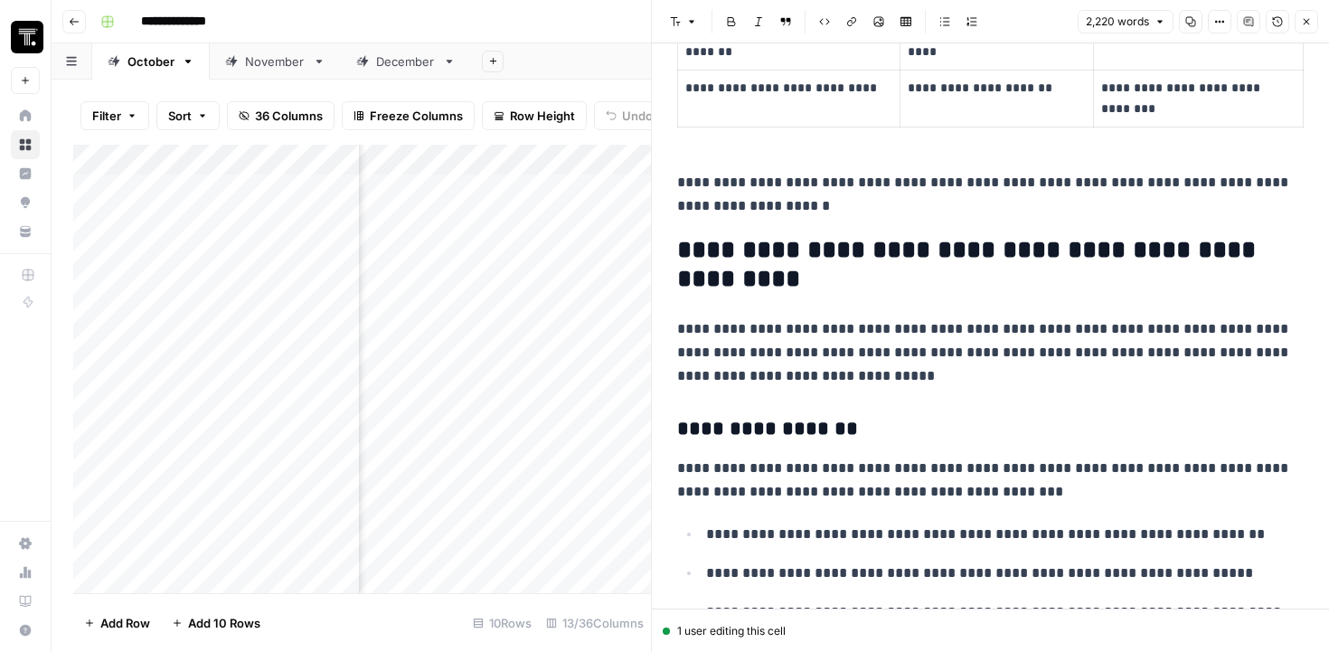
scroll to position [2087, 0]
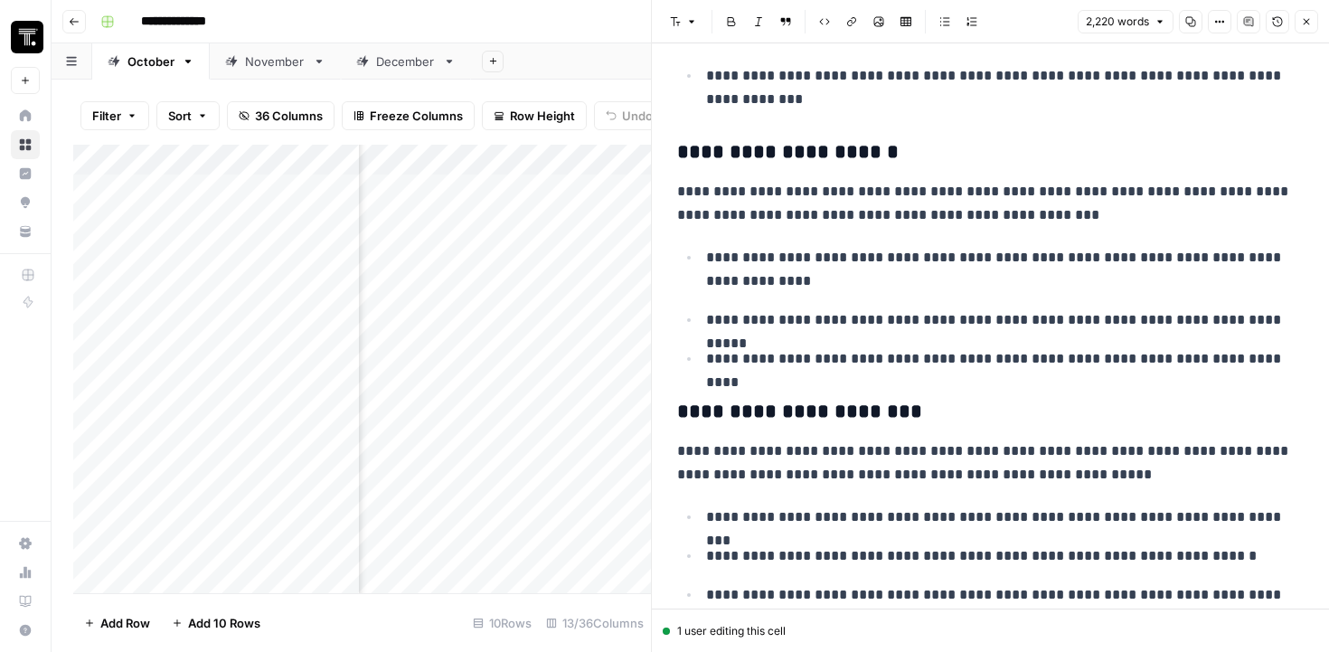
click at [1274, 14] on button "Version History" at bounding box center [1276, 21] width 23 height 23
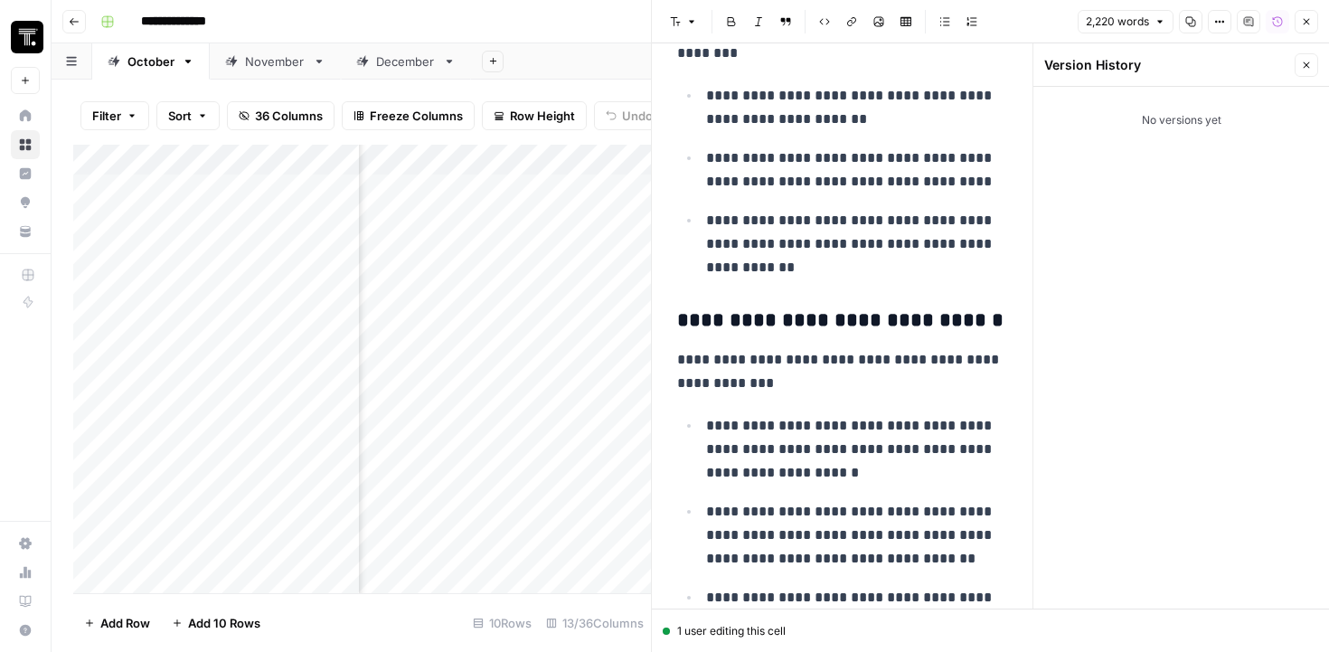
scroll to position [8057, 0]
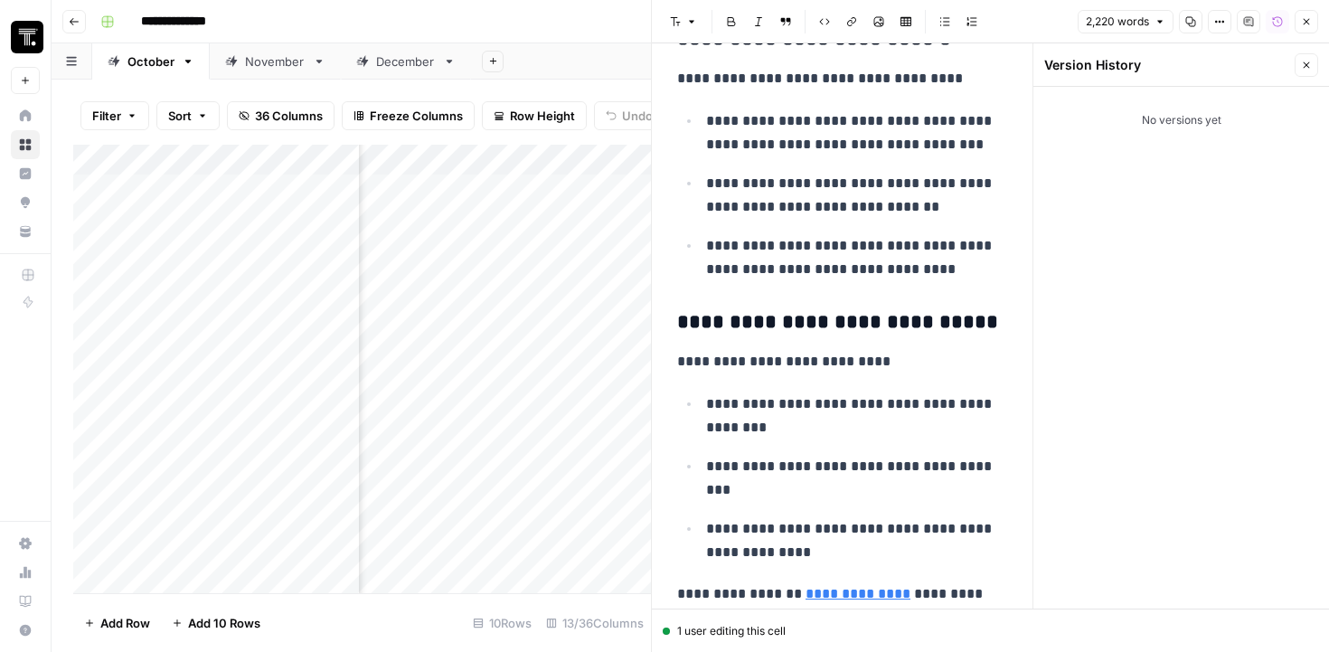
click at [1296, 20] on button "Close" at bounding box center [1305, 21] width 23 height 23
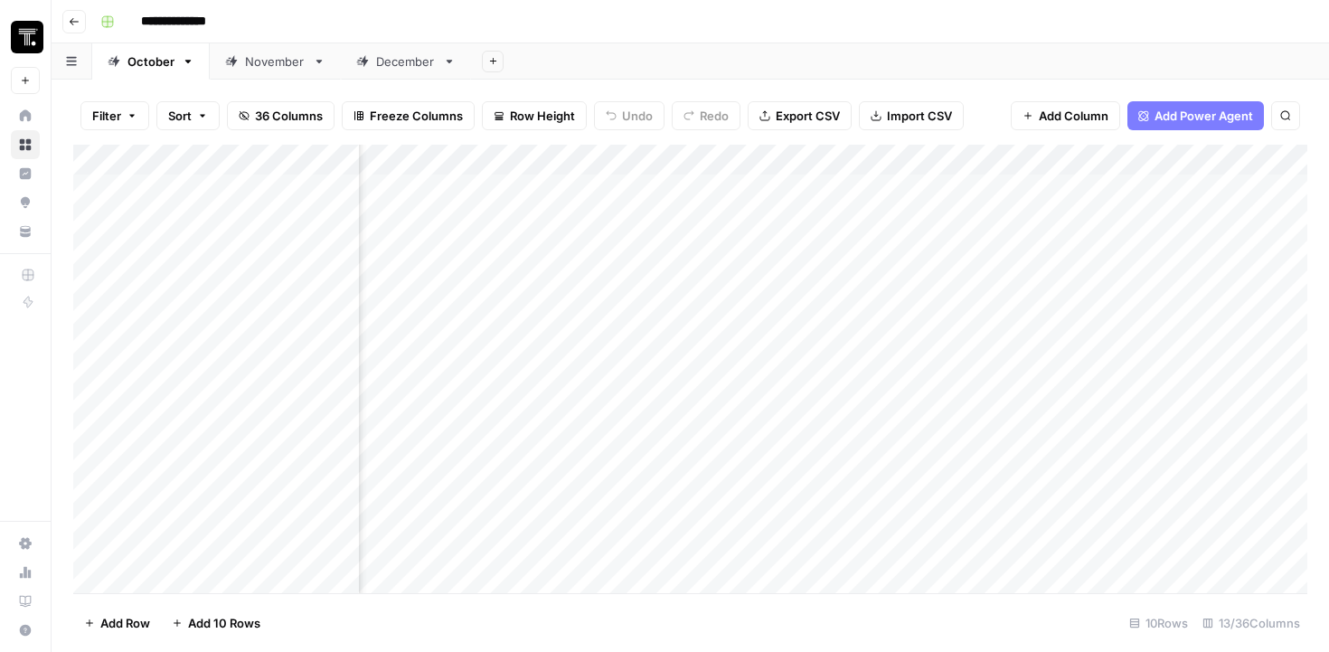
click at [1036, 193] on div "Add Column" at bounding box center [690, 369] width 1234 height 448
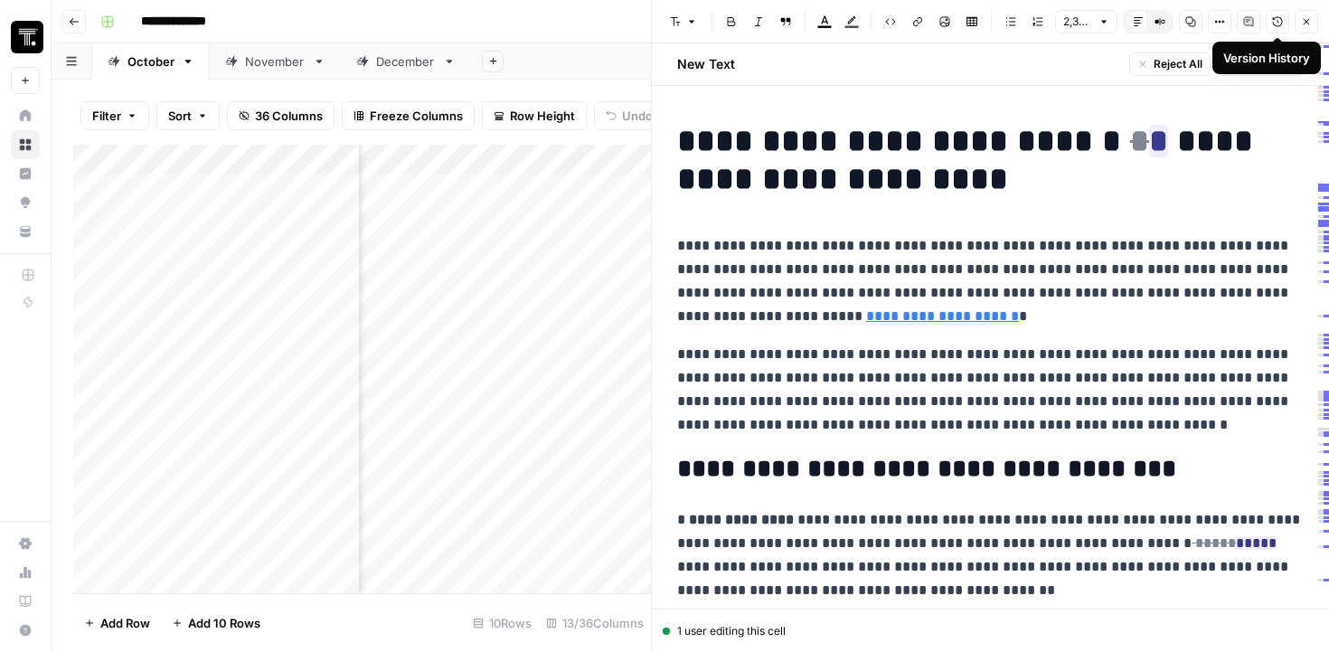
click at [1272, 20] on icon "button" at bounding box center [1277, 21] width 11 height 11
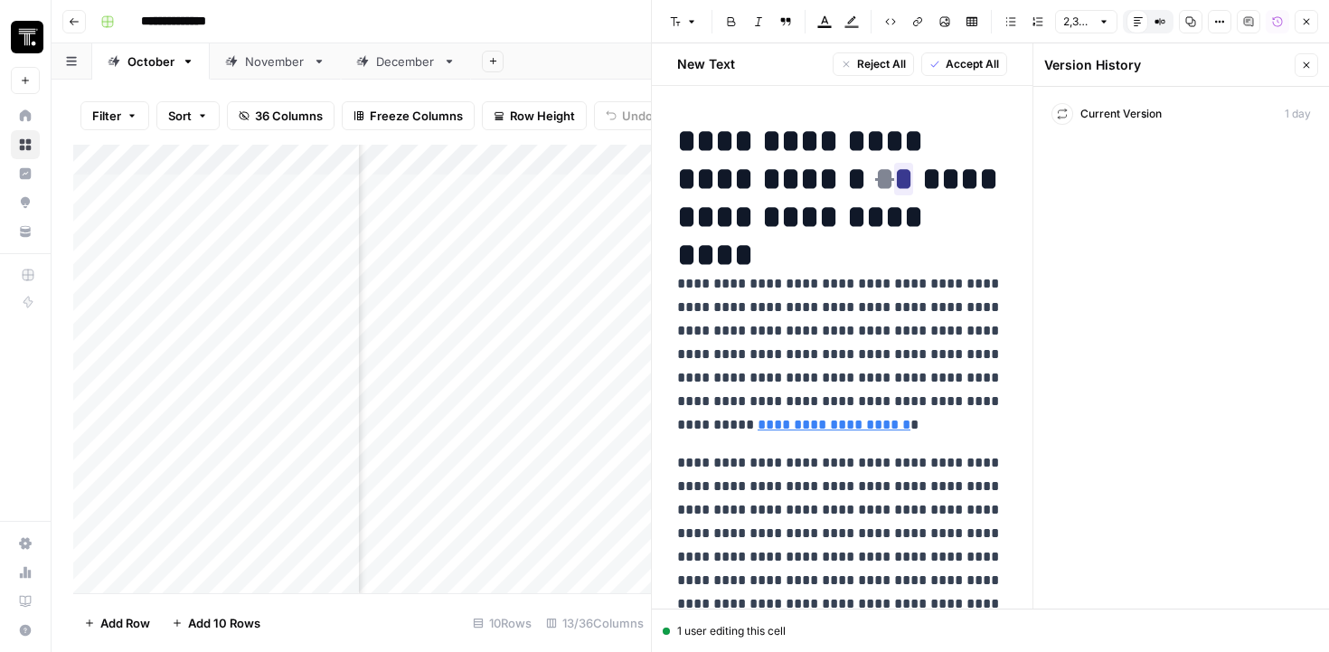
click at [1139, 113] on span "Current Version" at bounding box center [1120, 114] width 81 height 16
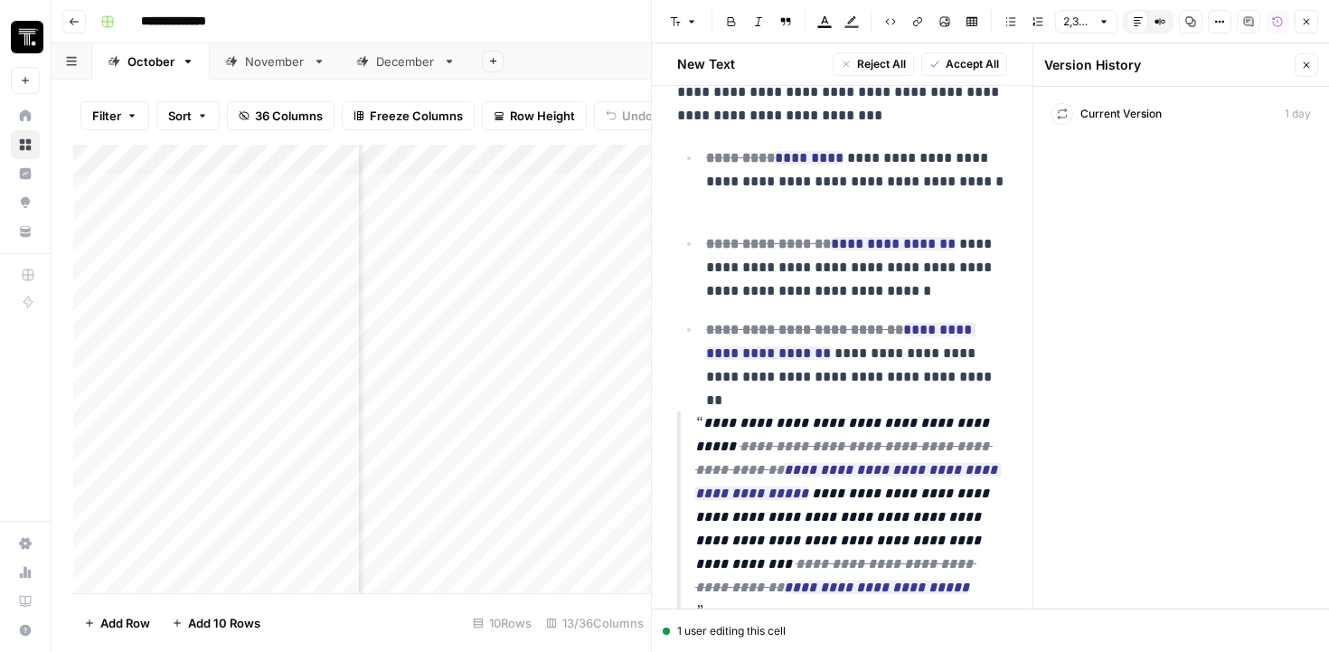
scroll to position [4286, 0]
click at [1304, 22] on icon "button" at bounding box center [1306, 21] width 11 height 11
